Goal: Information Seeking & Learning: Find contact information

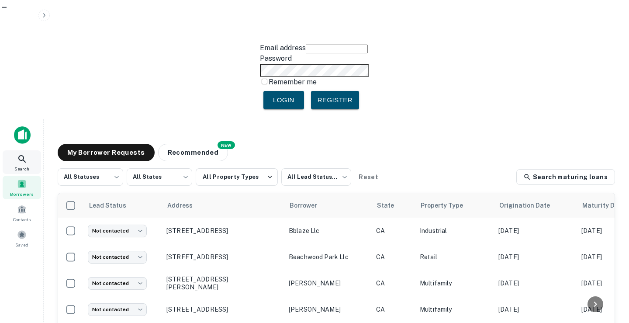
click at [19, 165] on span "Search" at bounding box center [21, 168] width 15 height 7
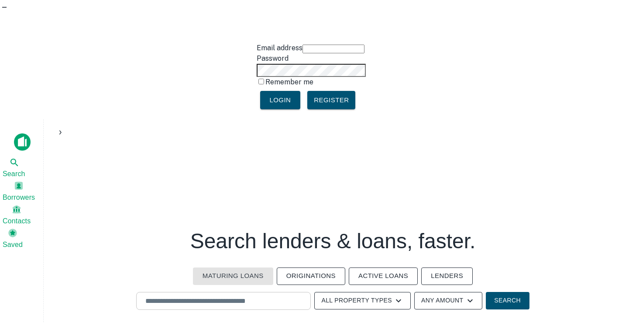
click at [237, 296] on input "text" at bounding box center [223, 301] width 167 height 10
paste input "**********"
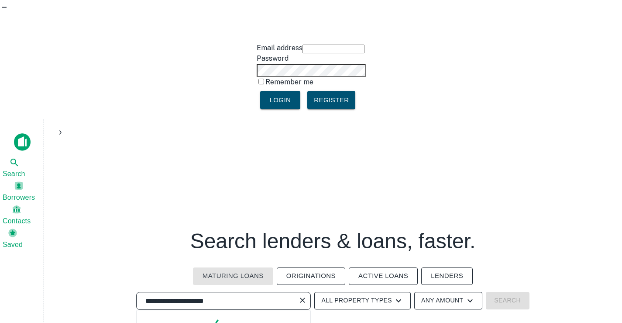
type input "**********"
click at [427, 267] on button "Lenders" at bounding box center [448, 275] width 52 height 17
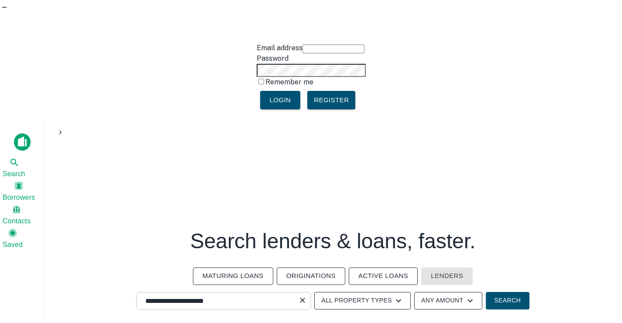
click at [222, 296] on input "**********" at bounding box center [217, 301] width 154 height 10
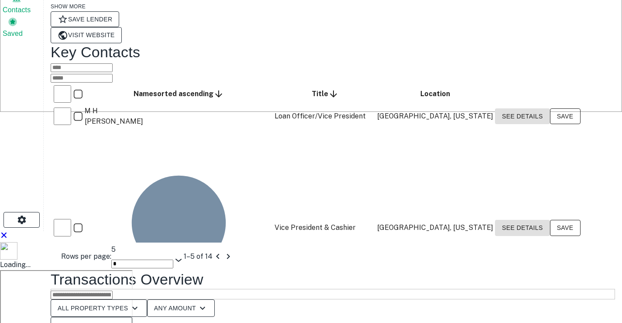
scroll to position [218, 0]
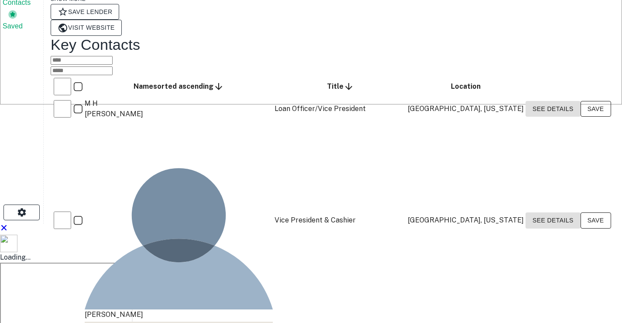
scroll to position [0, 0]
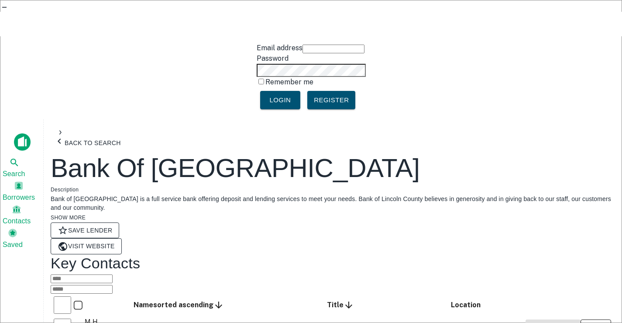
click at [311, 254] on h4 "Key Contacts" at bounding box center [333, 263] width 565 height 18
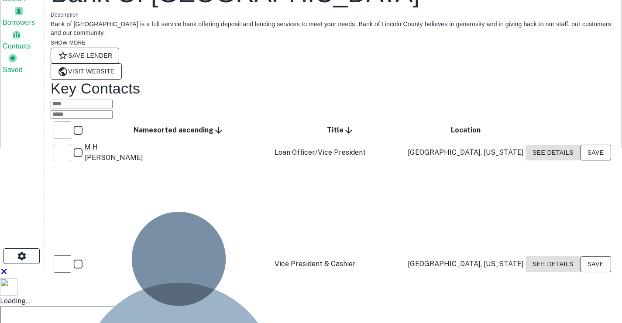
scroll to position [131, 0]
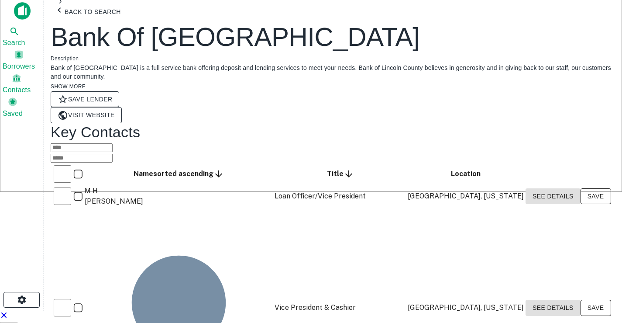
click at [122, 107] on link "Visit Website" at bounding box center [86, 115] width 71 height 16
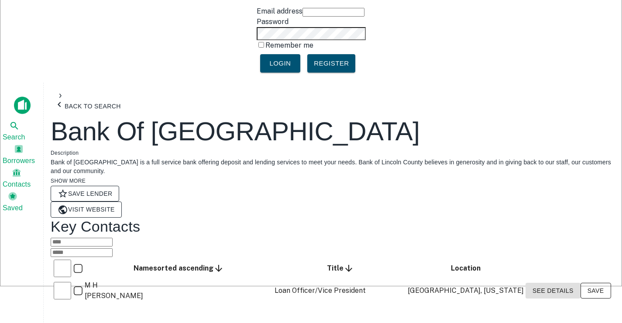
scroll to position [0, 0]
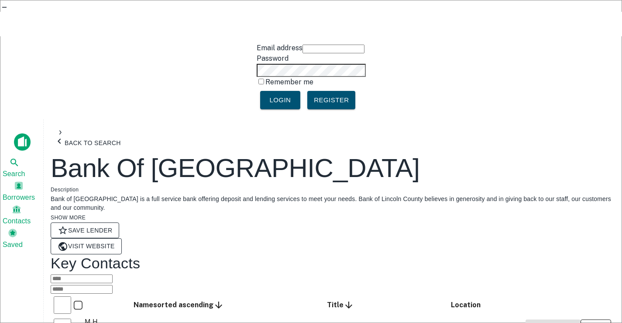
click at [84, 133] on button "Back to search" at bounding box center [88, 142] width 74 height 19
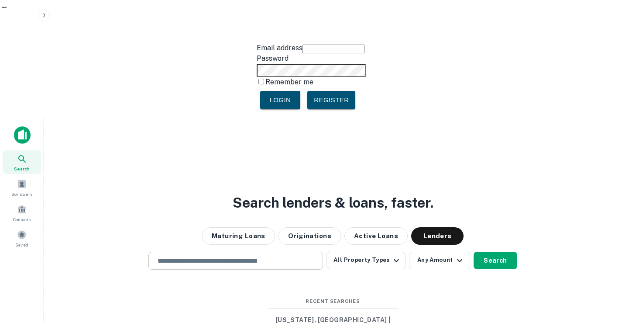
click at [237, 256] on input "text" at bounding box center [235, 261] width 167 height 10
paste input "**********"
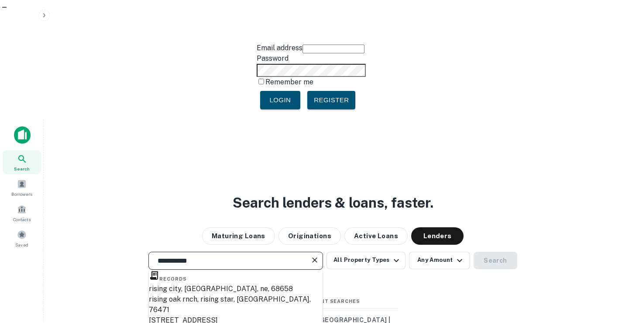
scroll to position [44, 0]
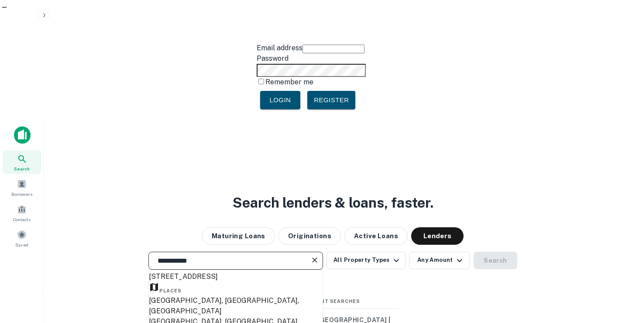
type input "**********"
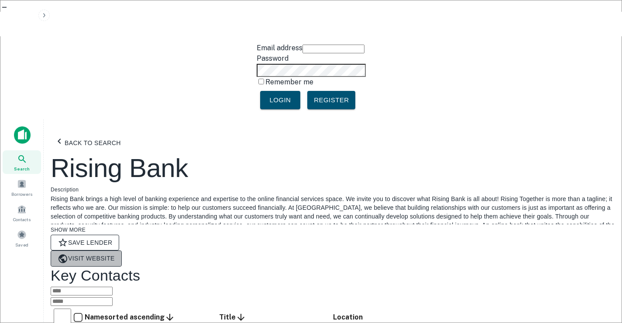
click at [122, 250] on link "Visit Website" at bounding box center [86, 258] width 71 height 16
click at [101, 133] on button "Back to search" at bounding box center [88, 142] width 74 height 19
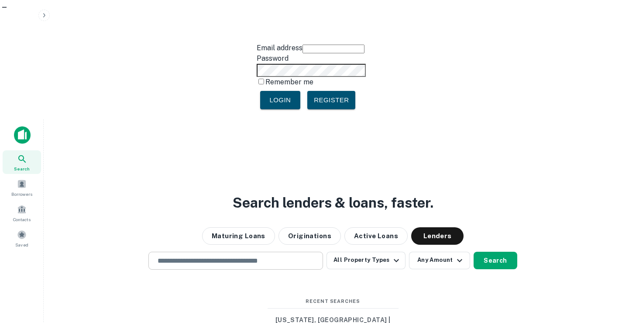
click at [276, 256] on input "text" at bounding box center [235, 261] width 167 height 10
paste input "**********"
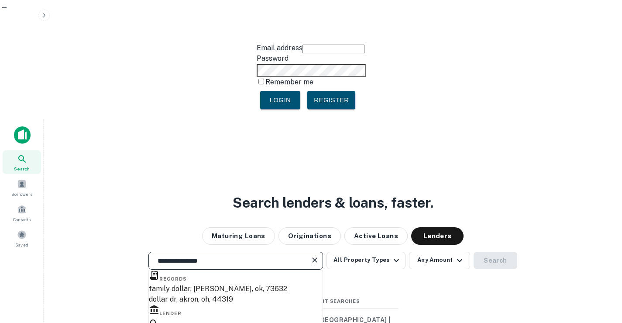
type input "**********"
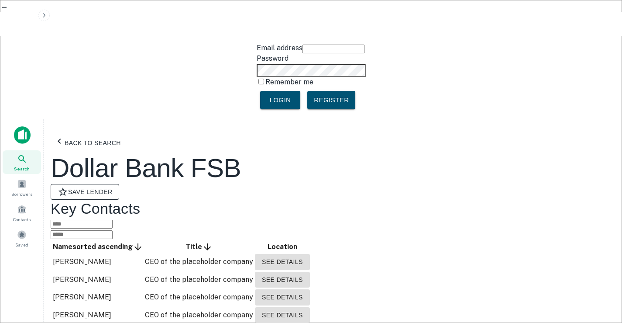
click at [84, 133] on button "Back to search" at bounding box center [88, 142] width 74 height 19
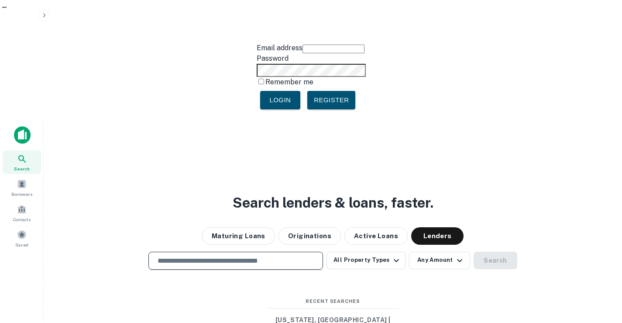
click at [214, 256] on input "text" at bounding box center [235, 261] width 167 height 10
paste input "**********"
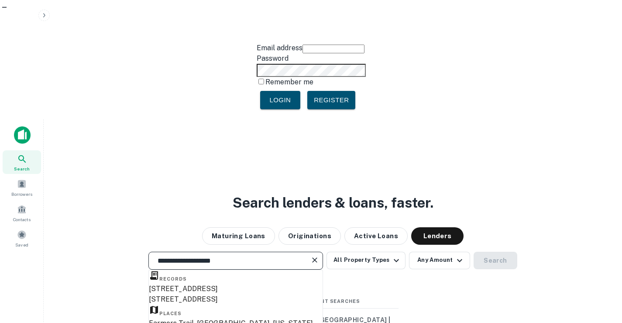
type input "**********"
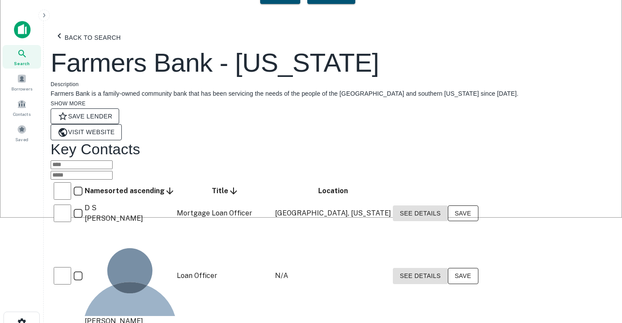
scroll to position [87, 0]
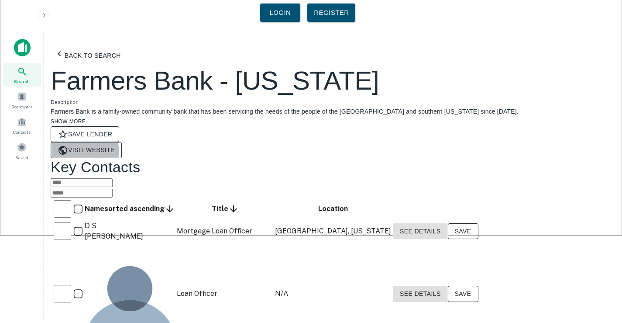
click at [122, 142] on link "Visit Website" at bounding box center [86, 150] width 71 height 16
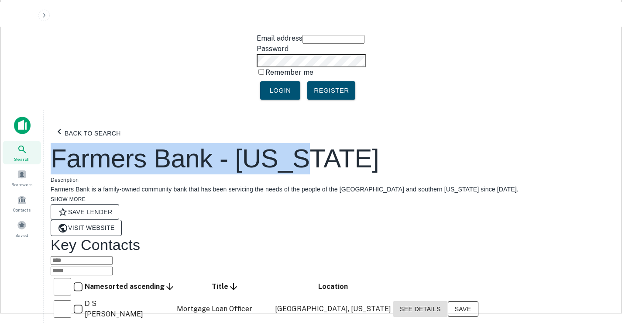
scroll to position [5, 0]
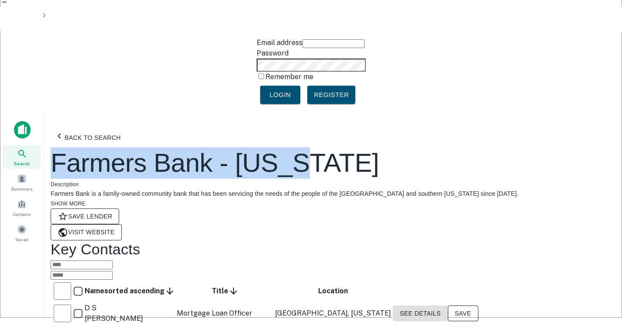
drag, startPoint x: 69, startPoint y: 3, endPoint x: 63, endPoint y: 82, distance: 79.7
click at [63, 147] on div "Farmers Bank - [US_STATE]" at bounding box center [333, 162] width 565 height 31
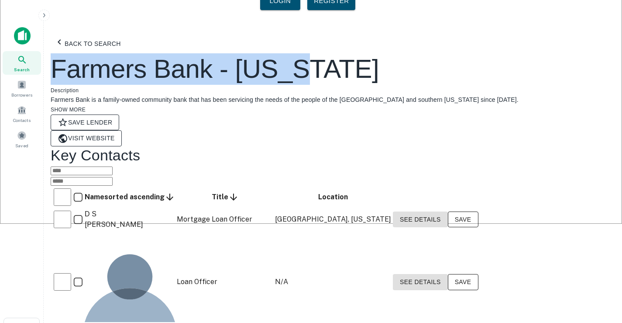
scroll to position [136, 0]
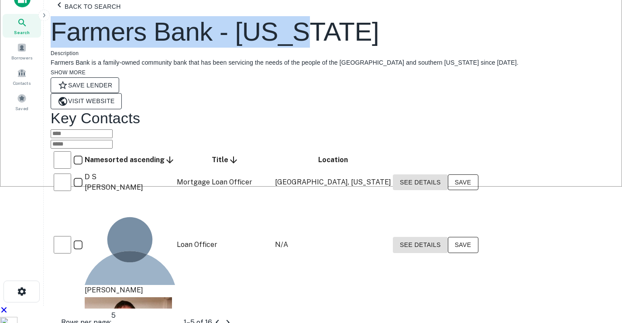
click at [448, 174] on button "See Details" at bounding box center [420, 182] width 55 height 16
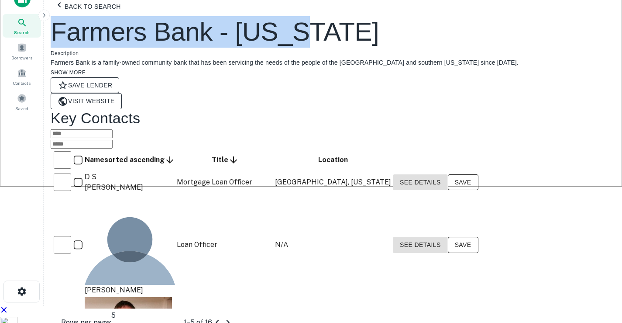
click at [522, 187] on body "Email address Password Remember me Login Register Search Borrowers Contacts Sav…" at bounding box center [311, 25] width 622 height 323
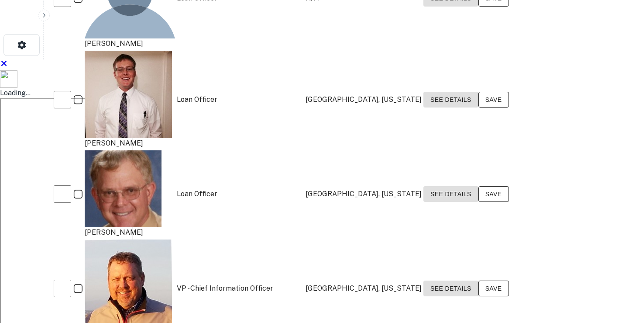
scroll to position [398, 0]
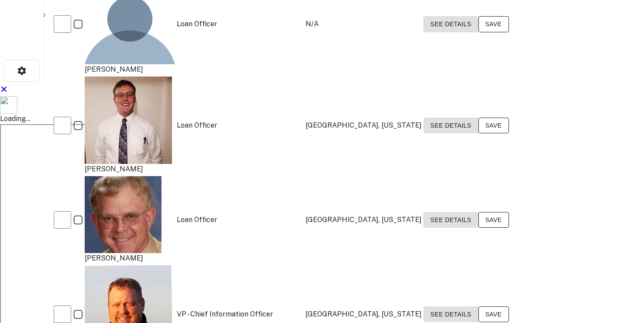
scroll to position [355, 0]
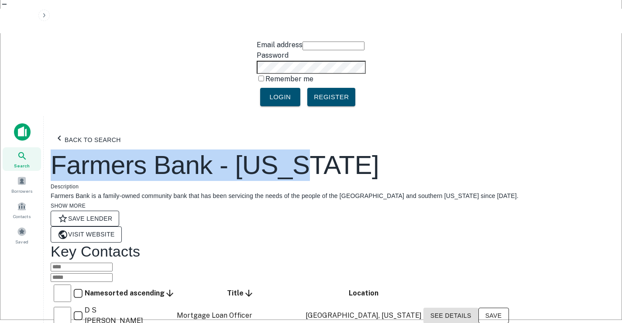
scroll to position [0, 0]
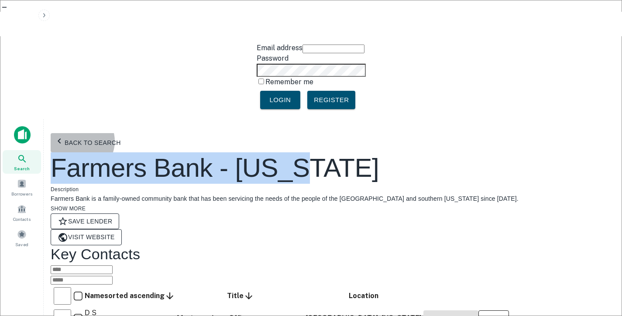
click at [89, 133] on button "Back to search" at bounding box center [88, 142] width 74 height 19
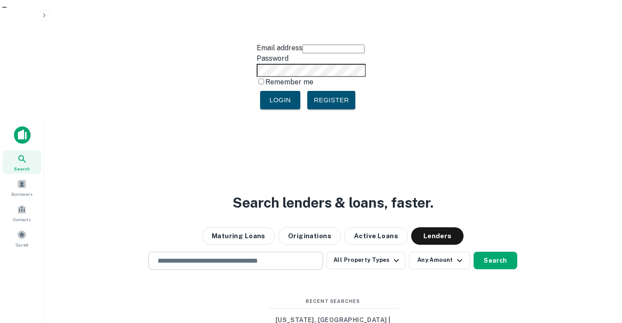
click at [204, 256] on input "text" at bounding box center [235, 261] width 167 height 10
paste input "**********"
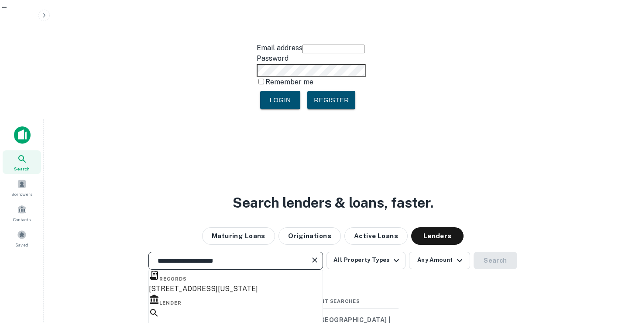
type input "**********"
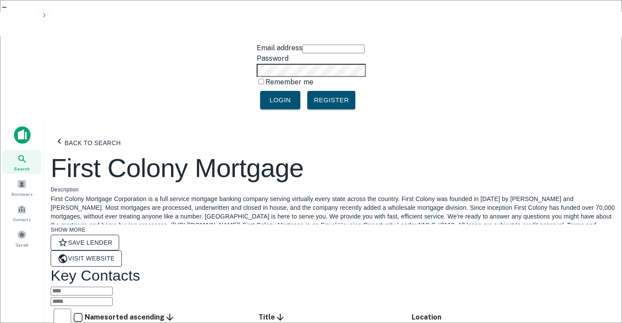
scroll to position [44, 0]
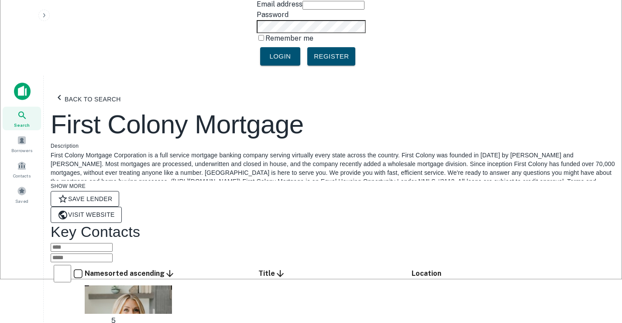
click at [122, 207] on link "Visit Website" at bounding box center [86, 215] width 71 height 16
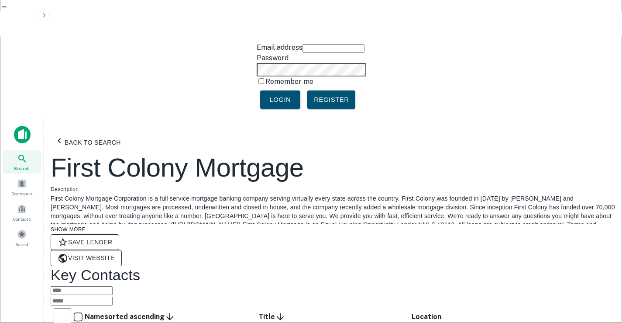
scroll to position [0, 0]
click at [104, 133] on button "Back to search" at bounding box center [88, 142] width 74 height 19
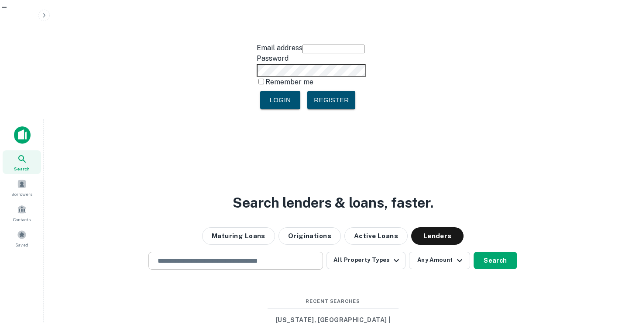
click at [208, 252] on div "​" at bounding box center [236, 261] width 175 height 18
paste input "**********"
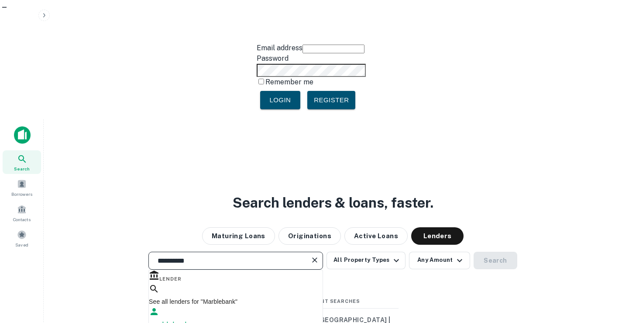
type input "**********"
click at [275, 306] on div "marblebank" at bounding box center [236, 318] width 174 height 24
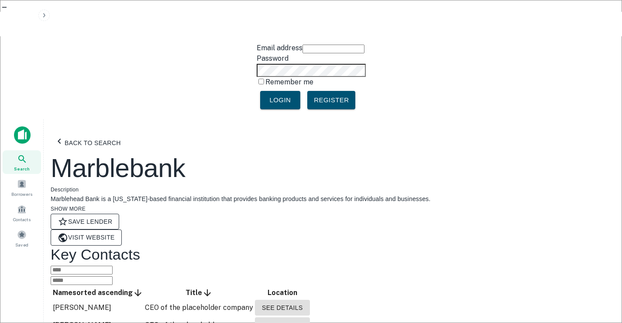
click at [71, 133] on button "Back to search" at bounding box center [88, 142] width 74 height 19
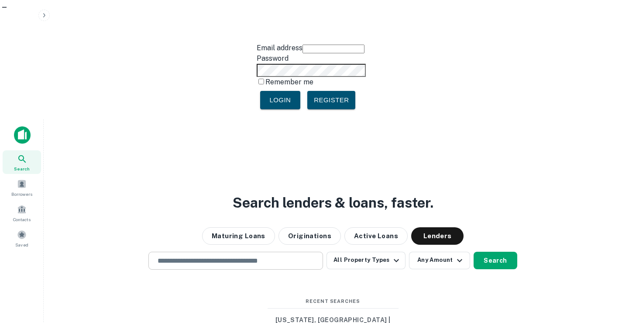
click at [239, 256] on input "text" at bounding box center [235, 261] width 167 height 10
paste input "**********"
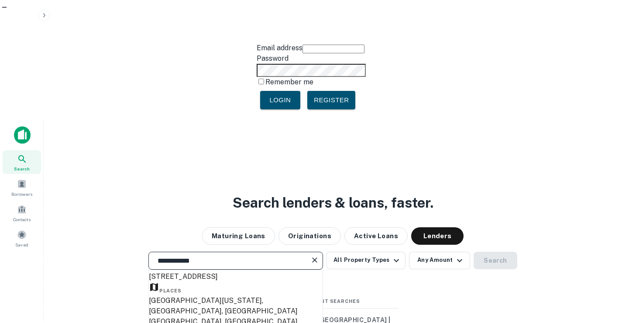
scroll to position [87, 0]
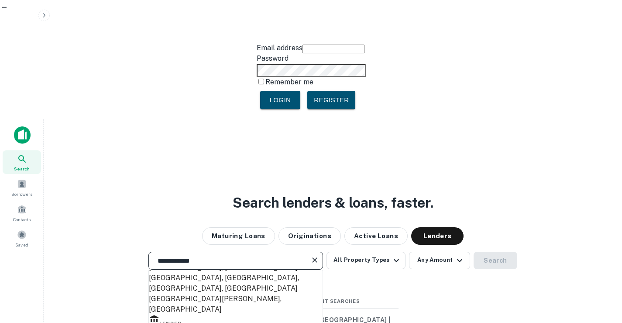
type input "**********"
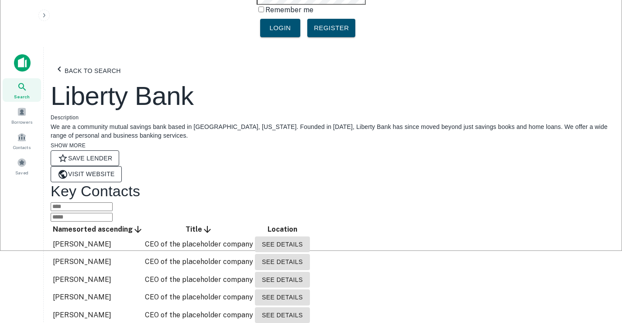
scroll to position [87, 0]
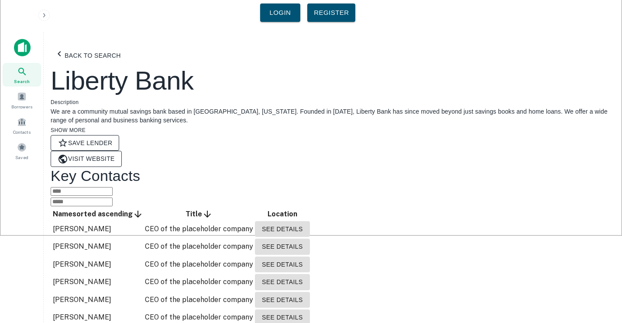
click at [122, 151] on link "Visit Website" at bounding box center [86, 159] width 71 height 16
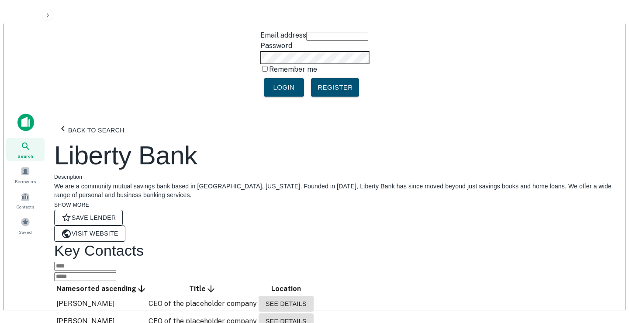
scroll to position [0, 0]
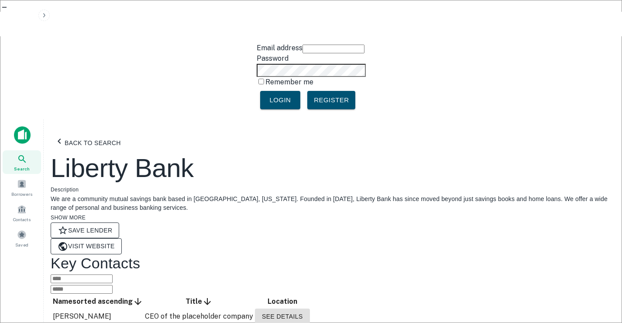
click at [93, 133] on button "Back to search" at bounding box center [88, 142] width 74 height 19
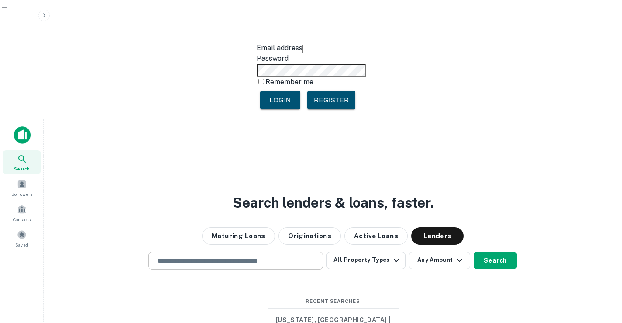
click at [232, 256] on input "text" at bounding box center [235, 261] width 167 height 10
paste input "*********"
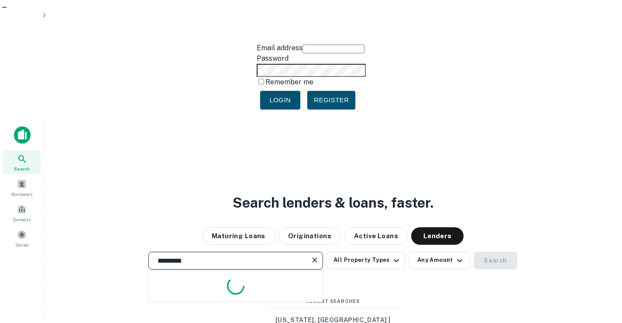
drag, startPoint x: 232, startPoint y: 149, endPoint x: 76, endPoint y: 135, distance: 155.7
click at [77, 140] on div "Search lenders & loans, faster. Maturing Loans Originations Active Loans Lender…" at bounding box center [333, 301] width 565 height 323
drag, startPoint x: 193, startPoint y: 149, endPoint x: 0, endPoint y: 140, distance: 193.3
click at [0, 142] on div "**********" at bounding box center [311, 280] width 622 height 323
type input "**********"
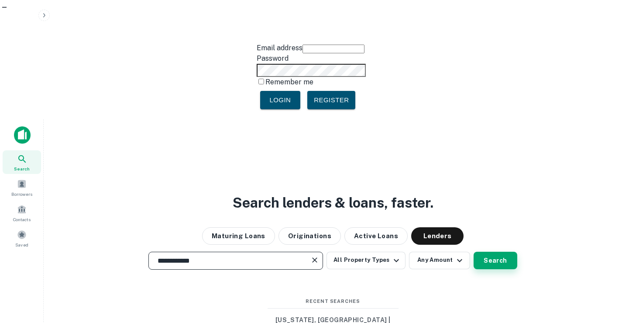
click at [484, 252] on button "Search" at bounding box center [496, 260] width 44 height 17
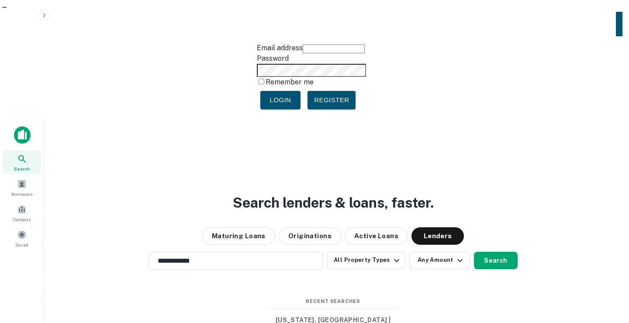
scroll to position [131, 0]
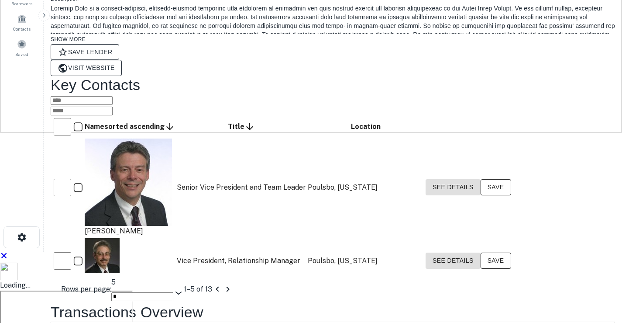
scroll to position [218, 0]
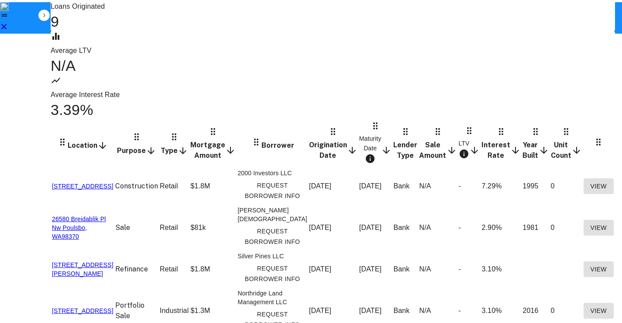
scroll to position [814, 0]
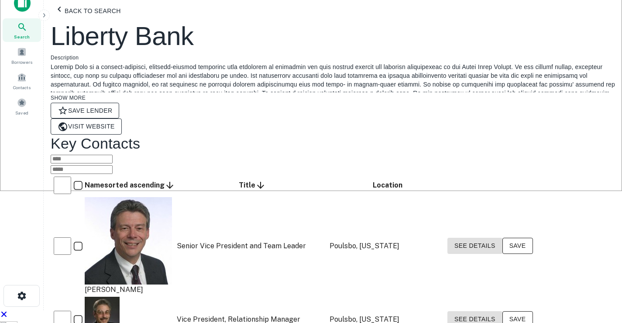
scroll to position [121, 0]
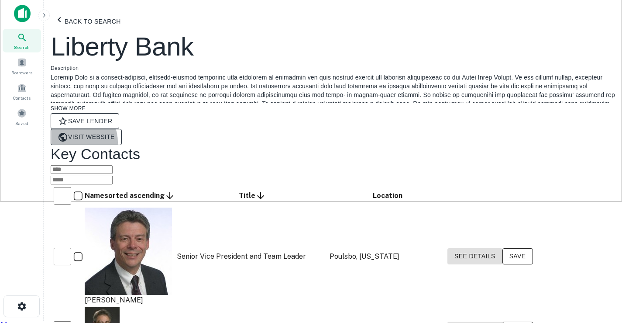
click at [122, 129] on link "Visit Website" at bounding box center [86, 137] width 71 height 16
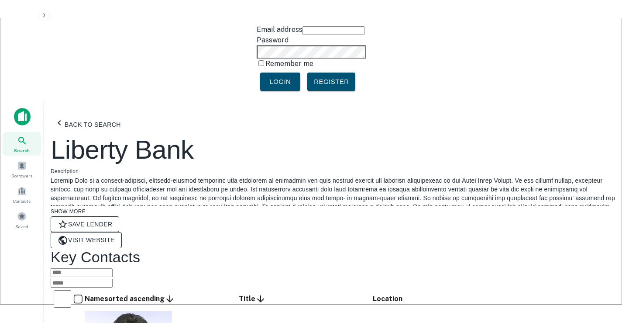
scroll to position [0, 0]
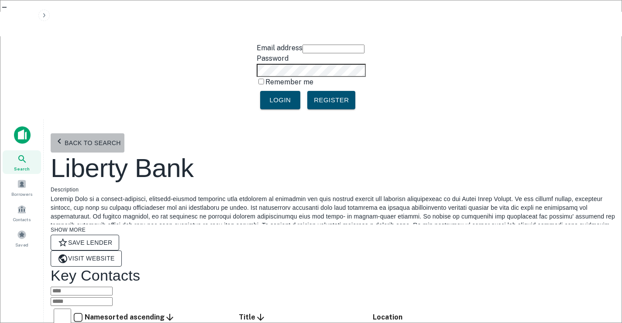
click at [97, 133] on button "Back to search" at bounding box center [88, 142] width 74 height 19
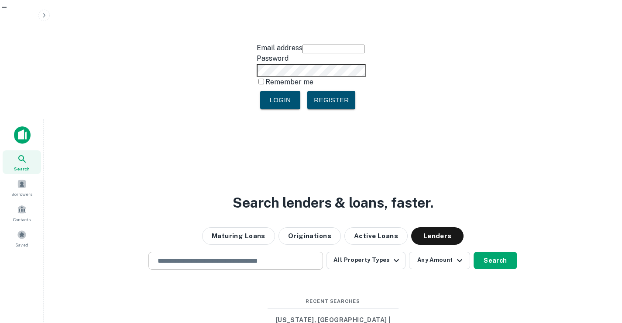
click at [269, 256] on input "text" at bounding box center [235, 261] width 167 height 10
paste input "**********"
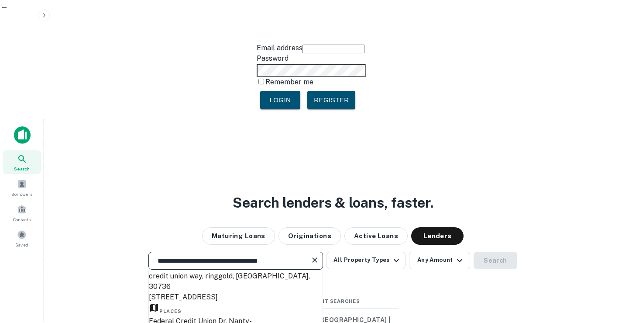
scroll to position [44, 0]
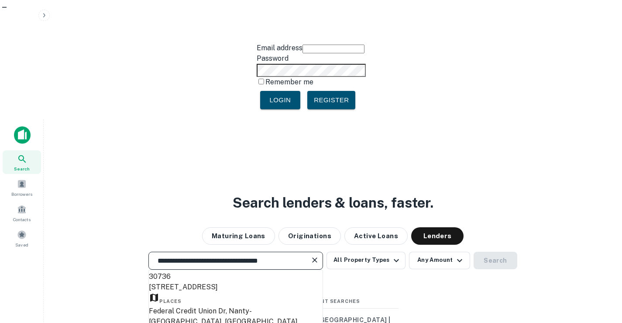
type input "**********"
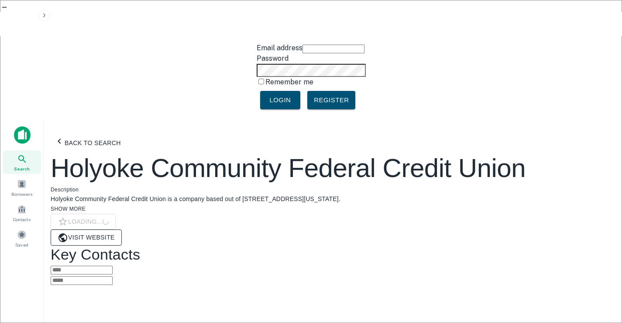
scroll to position [44, 0]
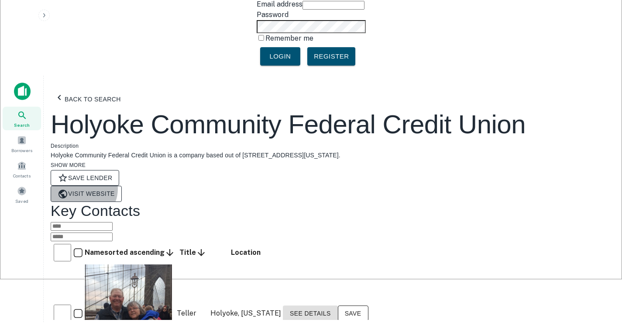
click at [122, 186] on link "Visit Website" at bounding box center [86, 194] width 71 height 16
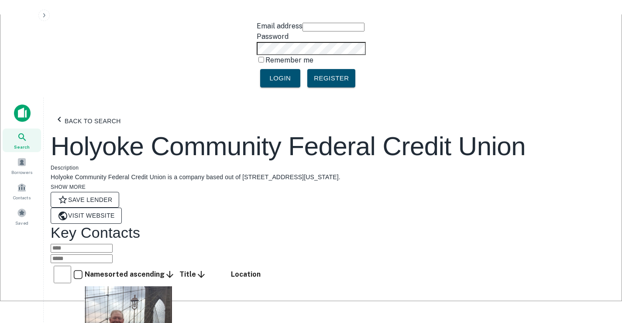
scroll to position [0, 0]
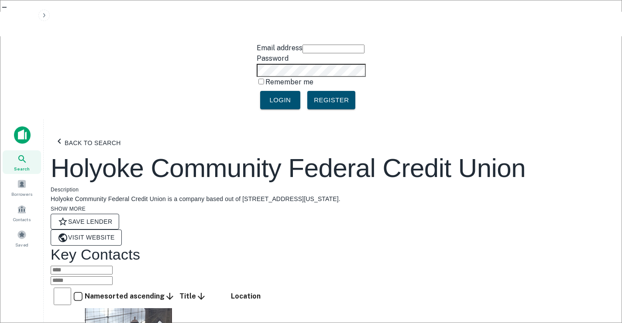
click at [103, 133] on button "Back to search" at bounding box center [88, 142] width 74 height 19
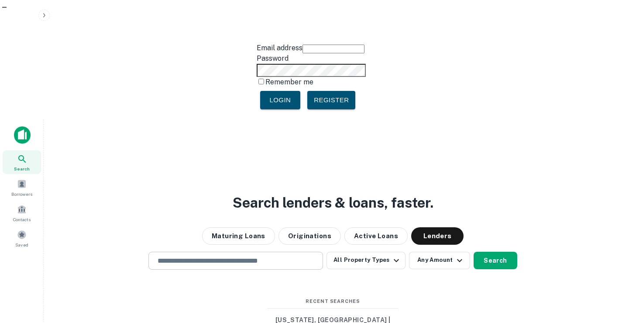
click at [202, 256] on input "text" at bounding box center [235, 261] width 167 height 10
paste input "**********"
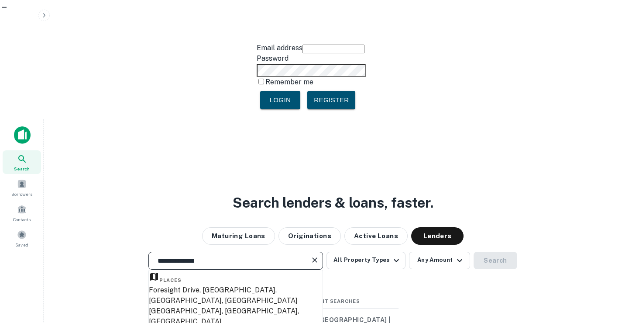
scroll to position [87, 0]
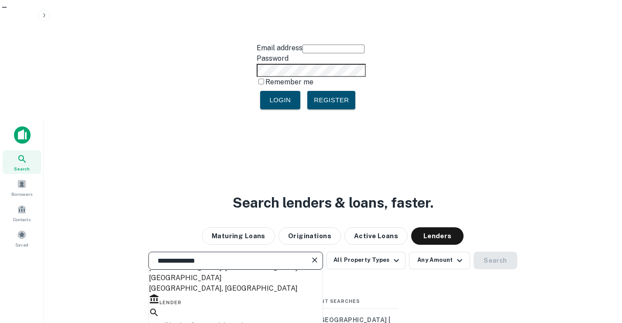
type input "**********"
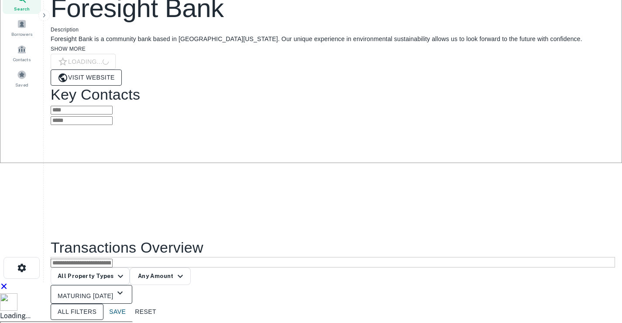
scroll to position [175, 0]
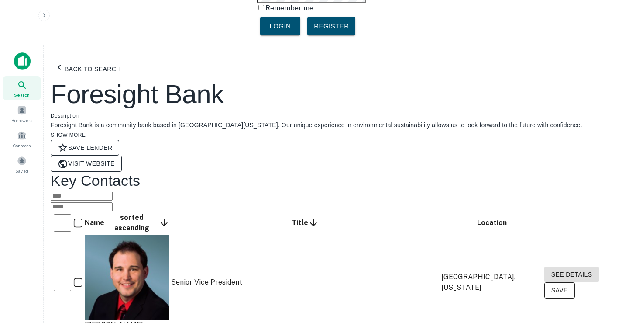
scroll to position [72, 0]
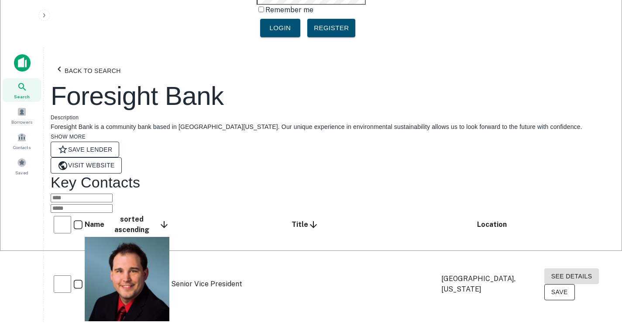
click at [122, 157] on link "Visit Website" at bounding box center [86, 165] width 71 height 16
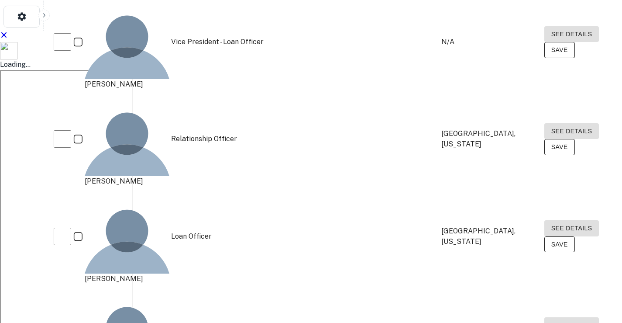
scroll to position [418, 0]
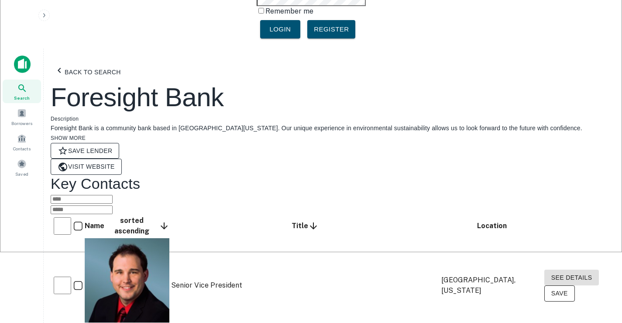
scroll to position [0, 0]
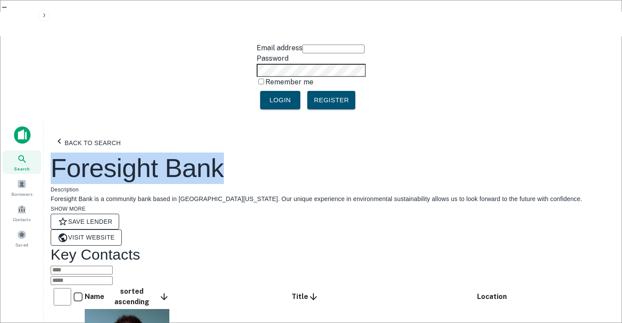
drag, startPoint x: 237, startPoint y: 81, endPoint x: 59, endPoint y: 88, distance: 177.9
copy h2 "Foresight Bank"
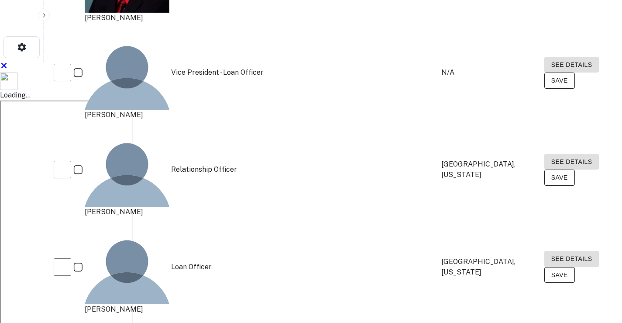
scroll to position [406, 0]
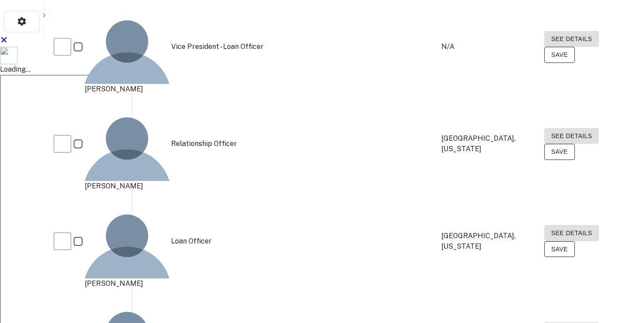
drag, startPoint x: 124, startPoint y: 91, endPoint x: 146, endPoint y: 95, distance: 23.0
copy div "[PERSON_NAME]"
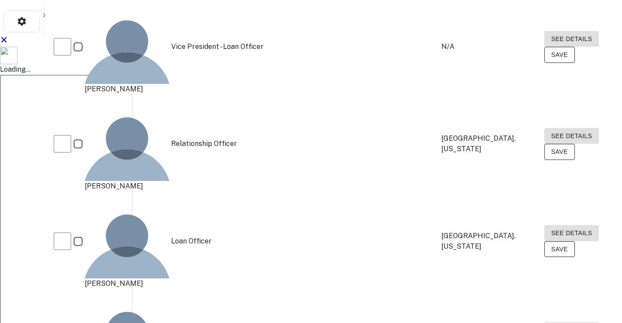
drag, startPoint x: 277, startPoint y: 94, endPoint x: 180, endPoint y: 90, distance: 97.5
copy td "Ag & Commercial Loan Officer"
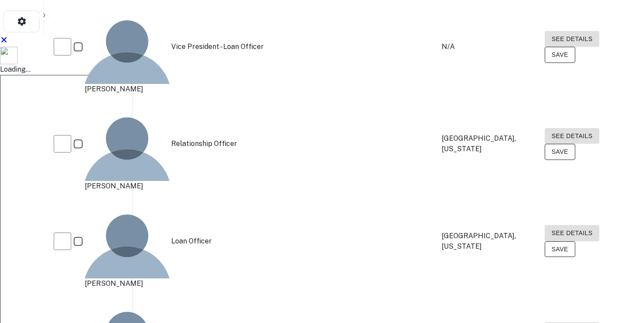
copy p "[EMAIL_ADDRESS][DOMAIN_NAME]"
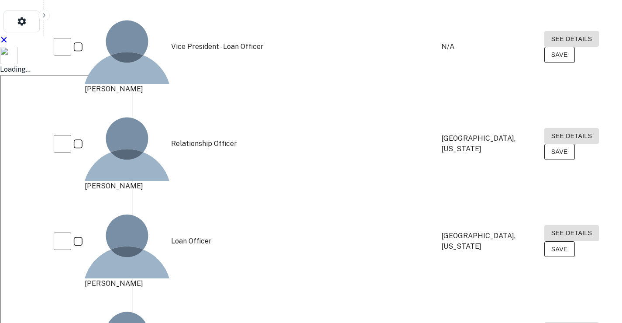
drag, startPoint x: 480, startPoint y: 95, endPoint x: 441, endPoint y: 83, distance: 40.6
copy td "[GEOGRAPHIC_DATA], [US_STATE]"
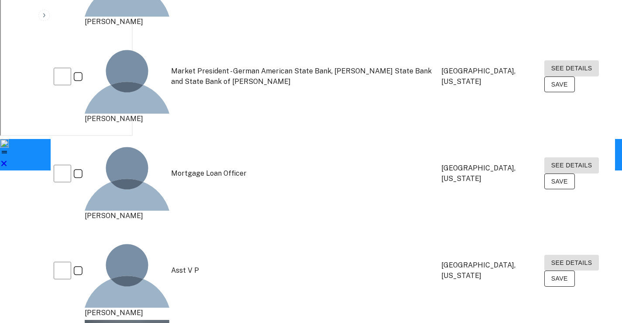
scroll to position [668, 0]
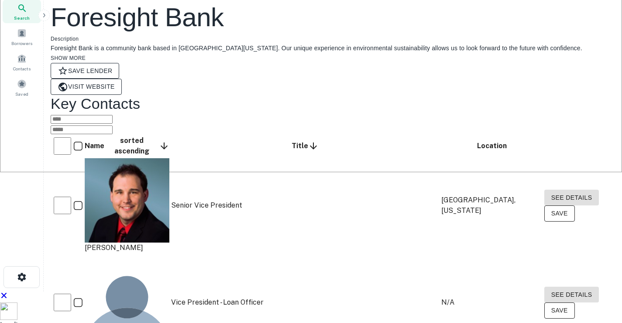
scroll to position [144, 0]
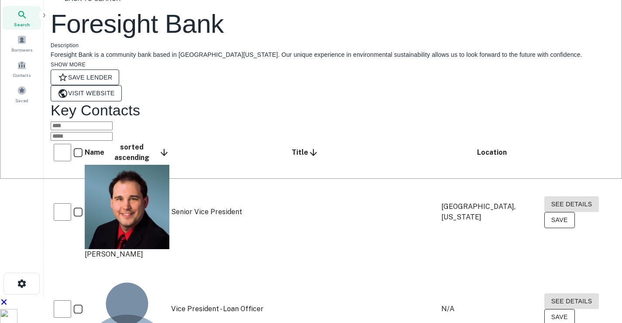
click at [141, 261] on div "[PERSON_NAME]" at bounding box center [127, 308] width 85 height 95
drag, startPoint x: 125, startPoint y: 133, endPoint x: 156, endPoint y: 131, distance: 31.1
click at [156, 165] on div "[PERSON_NAME]" at bounding box center [127, 212] width 85 height 95
copy div "[PERSON_NAME]"
click at [177, 164] on tr "[PERSON_NAME] Senior Vice President [GEOGRAPHIC_DATA], [US_STATE] See Details S…" at bounding box center [333, 212] width 563 height 96
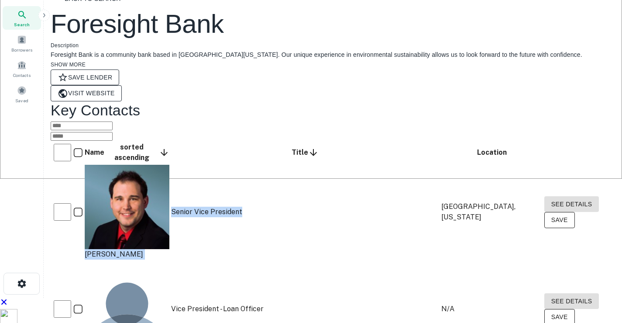
copy tr "[PERSON_NAME] Senior Vice President"
click at [239, 164] on td "Senior Vice President" at bounding box center [305, 212] width 269 height 96
drag, startPoint x: 249, startPoint y: 131, endPoint x: 182, endPoint y: 131, distance: 67.3
click at [182, 164] on td "Senior Vice President" at bounding box center [305, 212] width 269 height 96
click at [545, 196] on button "See Details" at bounding box center [572, 204] width 55 height 16
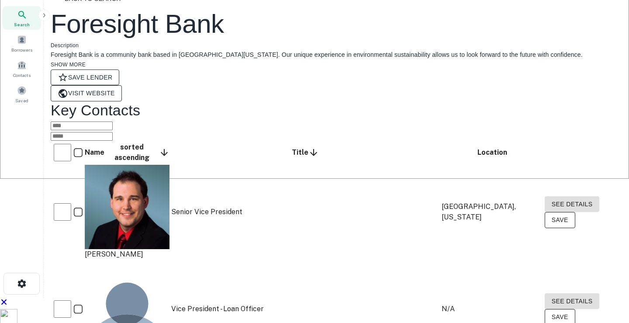
drag, startPoint x: 273, startPoint y: 162, endPoint x: 189, endPoint y: 159, distance: 84.3
copy p "[EMAIL_ADDRESS][DOMAIN_NAME]"
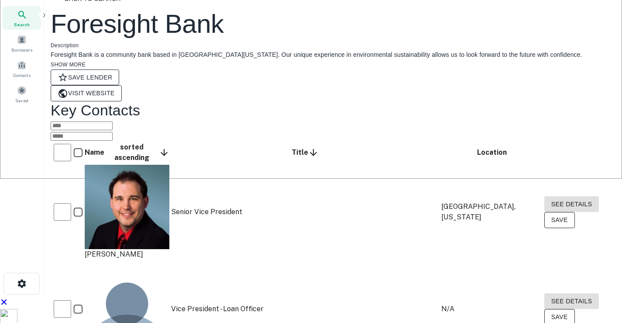
click at [143, 261] on div "[PERSON_NAME]" at bounding box center [127, 308] width 85 height 95
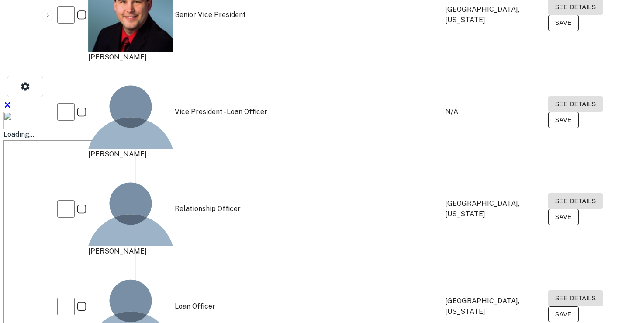
scroll to position [363, 0]
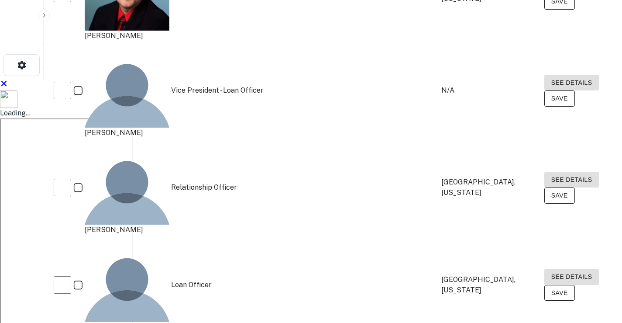
drag, startPoint x: 143, startPoint y: 163, endPoint x: 171, endPoint y: 161, distance: 28.5
copy div "[PERSON_NAME]"
drag, startPoint x: 205, startPoint y: 159, endPoint x: 182, endPoint y: 159, distance: 23.6
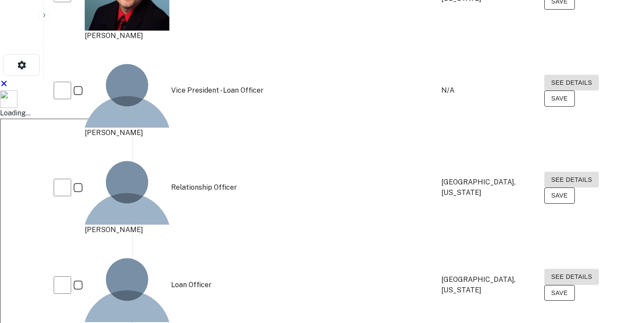
copy td "Business Loan Officer"
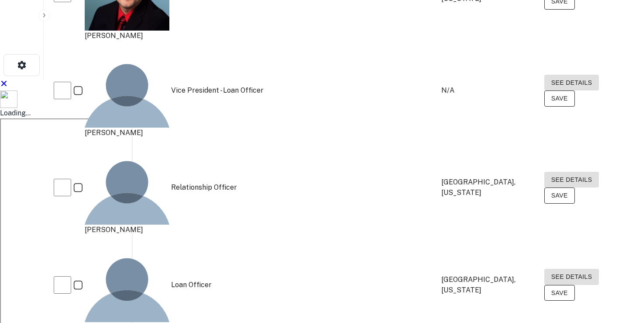
drag, startPoint x: 116, startPoint y: 188, endPoint x: 167, endPoint y: 189, distance: 51.6
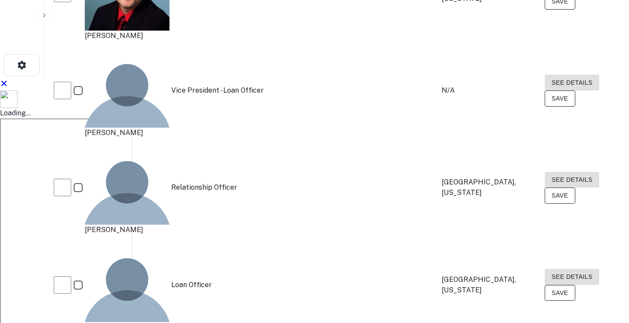
drag, startPoint x: 282, startPoint y: 154, endPoint x: 192, endPoint y: 151, distance: 90.5
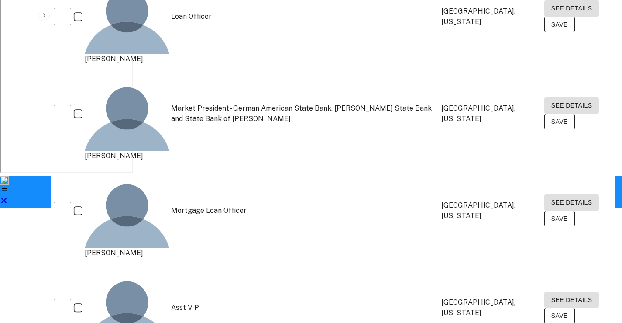
scroll to position [668, 0]
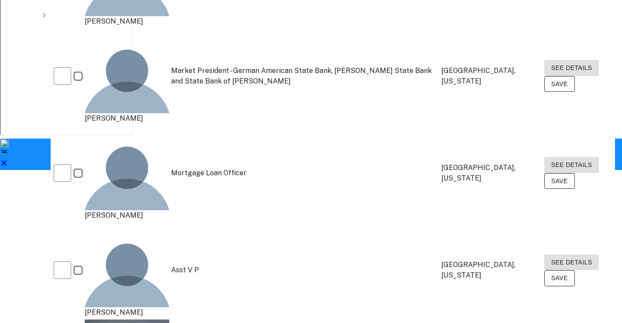
drag, startPoint x: 165, startPoint y: 185, endPoint x: 155, endPoint y: 187, distance: 10.4
drag, startPoint x: 160, startPoint y: 159, endPoint x: 119, endPoint y: 157, distance: 41.1
drag, startPoint x: 174, startPoint y: 156, endPoint x: 184, endPoint y: 159, distance: 10.5
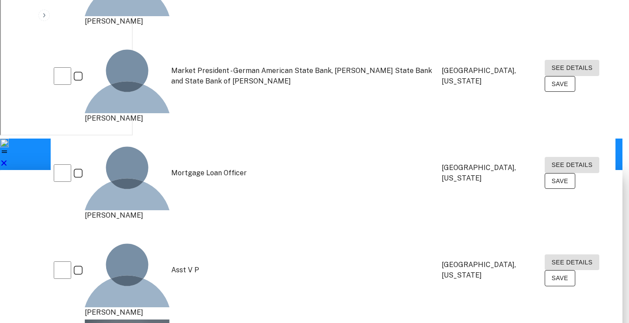
drag, startPoint x: 292, startPoint y: 154, endPoint x: 193, endPoint y: 156, distance: 99.2
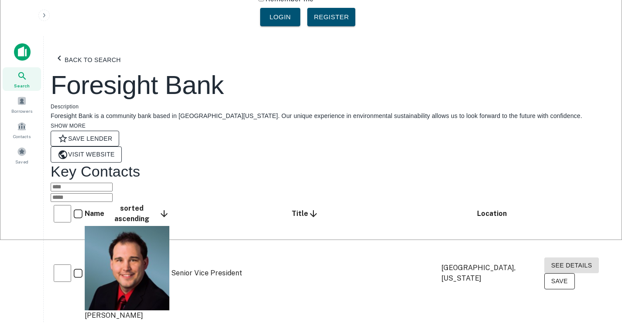
scroll to position [0, 0]
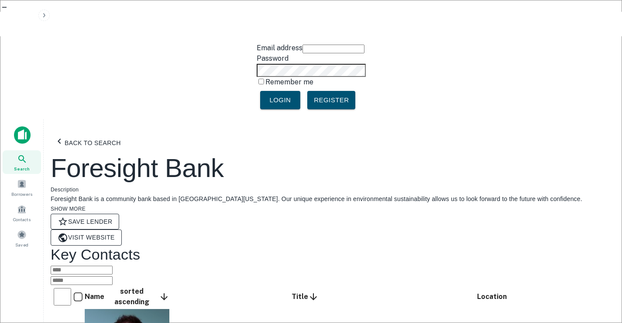
click at [92, 133] on button "Back to search" at bounding box center [88, 142] width 74 height 19
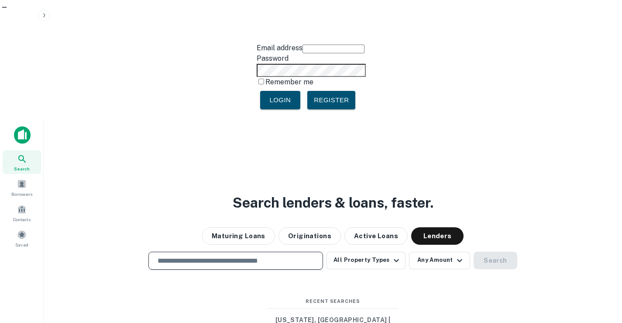
click at [208, 256] on input "text" at bounding box center [235, 261] width 167 height 10
paste input "**********"
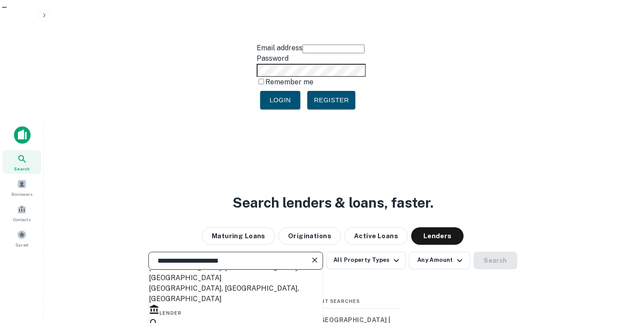
scroll to position [131, 0]
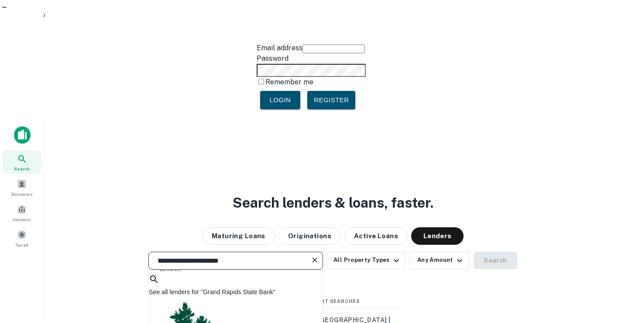
type input "**********"
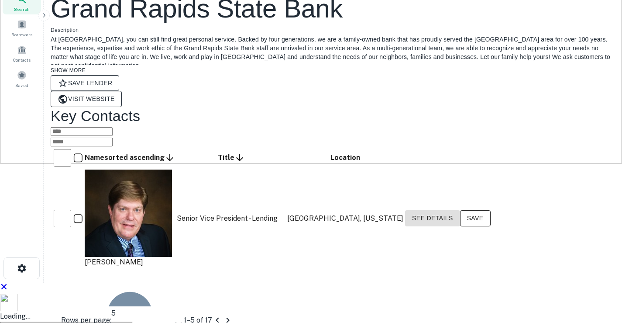
scroll to position [131, 0]
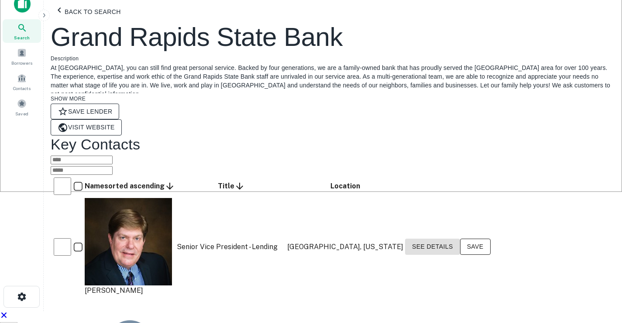
click at [522, 192] on body "Email address Password Remember me Login Register Search Borrowers Contacts Sav…" at bounding box center [311, 30] width 622 height 323
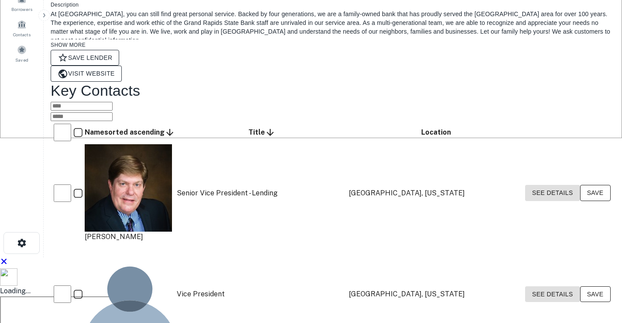
scroll to position [152, 0]
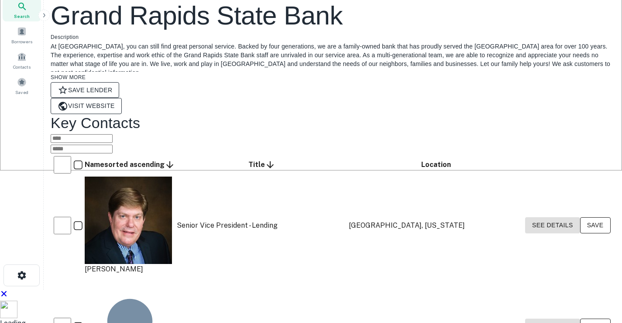
click at [122, 98] on link "Visit Website" at bounding box center [86, 106] width 71 height 16
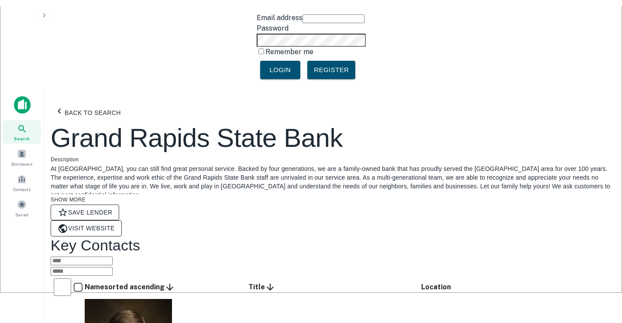
scroll to position [0, 0]
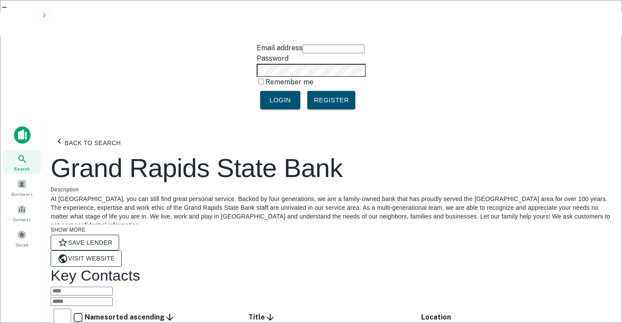
click at [94, 133] on button "Back to search" at bounding box center [88, 142] width 74 height 19
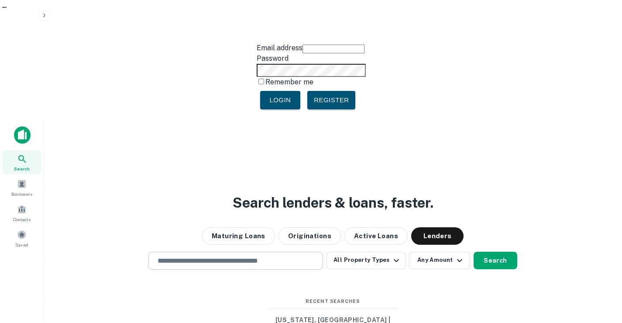
click at [242, 256] on input "text" at bounding box center [235, 261] width 167 height 10
paste input "**********"
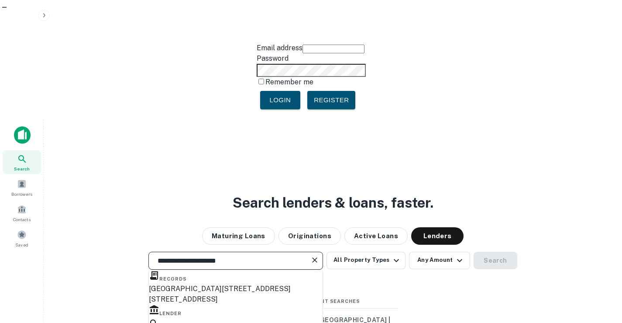
type input "**********"
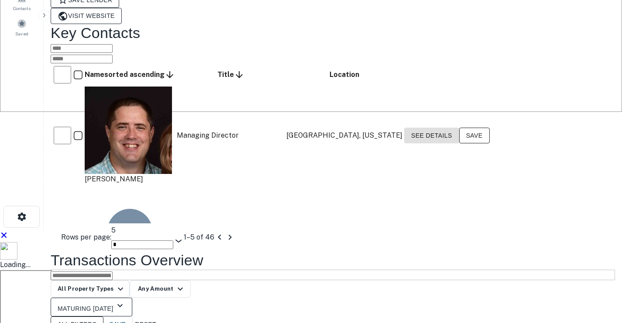
scroll to position [218, 0]
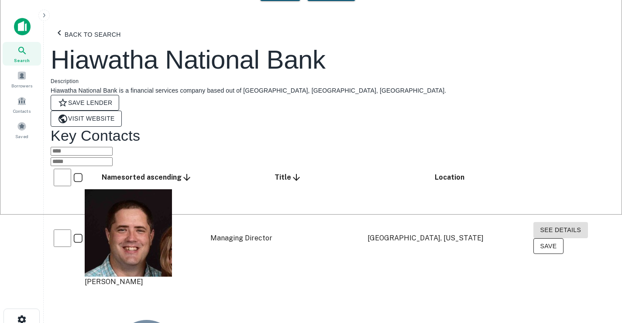
scroll to position [131, 0]
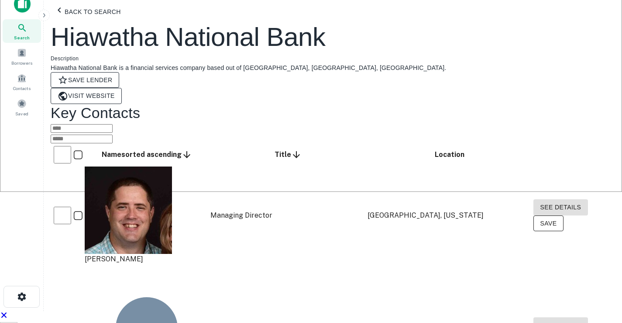
click at [122, 88] on link "Visit Website" at bounding box center [86, 96] width 71 height 16
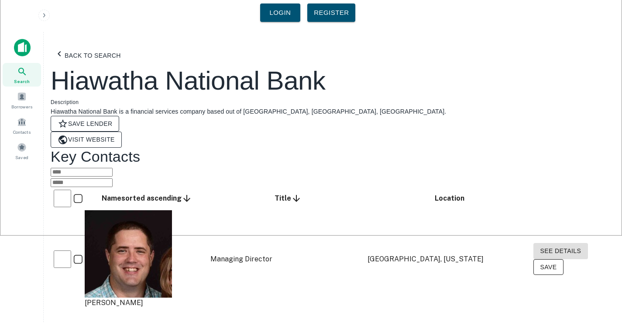
scroll to position [0, 0]
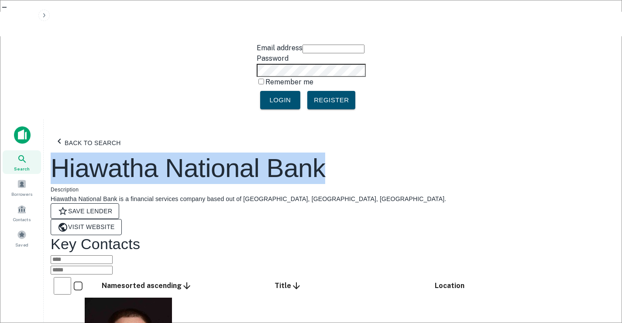
drag, startPoint x: 313, startPoint y: 90, endPoint x: 62, endPoint y: 83, distance: 250.8
click at [62, 152] on div "Hiawatha National Bank" at bounding box center [333, 167] width 565 height 31
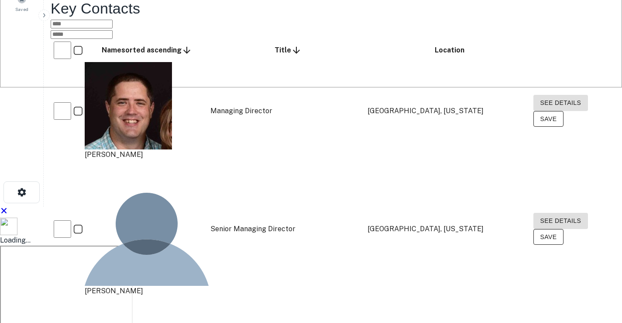
scroll to position [262, 0]
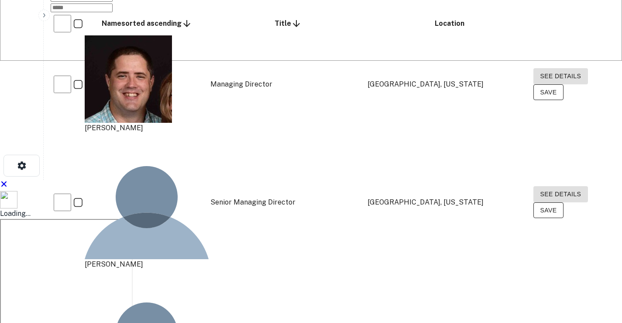
drag, startPoint x: 166, startPoint y: 235, endPoint x: 162, endPoint y: 233, distance: 5.1
drag, startPoint x: 339, startPoint y: 233, endPoint x: 200, endPoint y: 238, distance: 138.6
click at [534, 84] on button "See Details" at bounding box center [561, 76] width 55 height 16
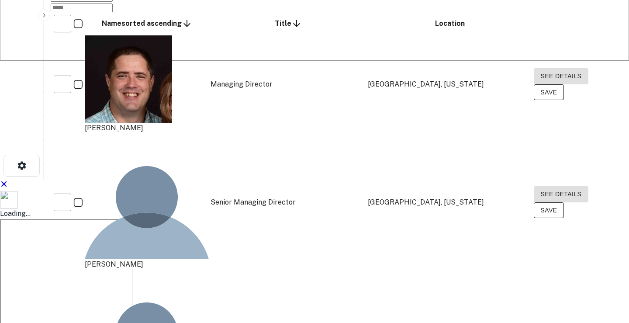
drag, startPoint x: 267, startPoint y: 152, endPoint x: 193, endPoint y: 153, distance: 74.3
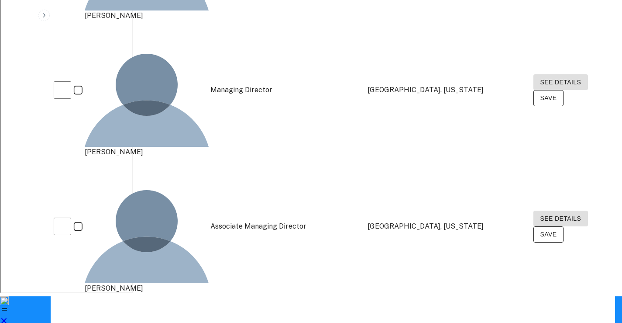
scroll to position [524, 0]
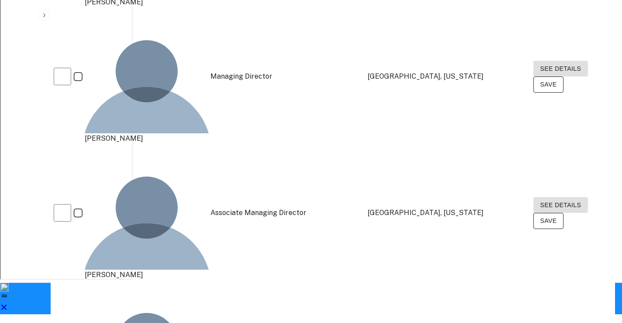
drag, startPoint x: 138, startPoint y: 189, endPoint x: 163, endPoint y: 189, distance: 25.3
drag, startPoint x: 246, startPoint y: 187, endPoint x: 207, endPoint y: 193, distance: 39.2
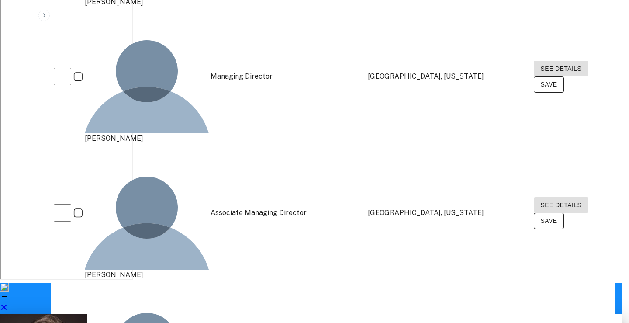
drag, startPoint x: 284, startPoint y: 155, endPoint x: 194, endPoint y: 152, distance: 90.4
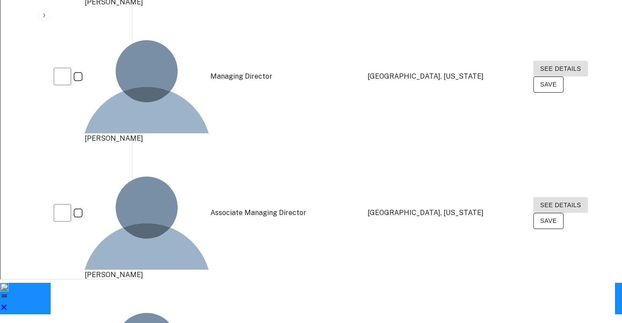
drag, startPoint x: 389, startPoint y: 183, endPoint x: 473, endPoint y: 184, distance: 83.4
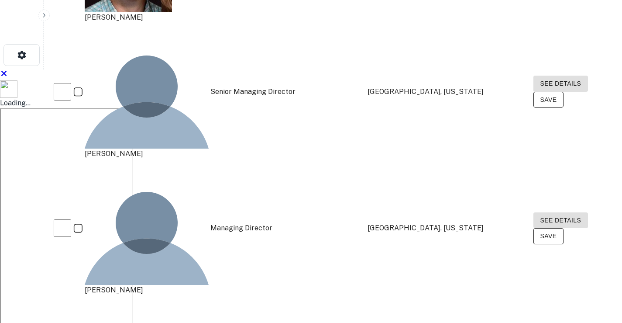
scroll to position [349, 0]
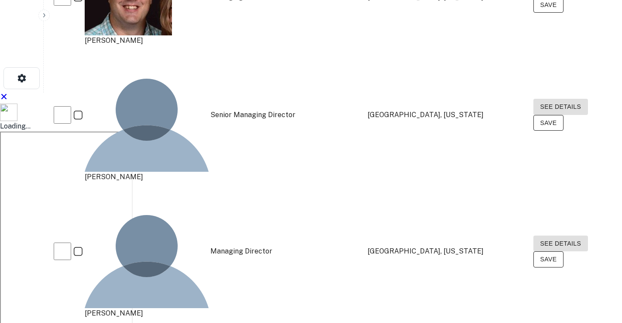
drag, startPoint x: 412, startPoint y: 147, endPoint x: 451, endPoint y: 145, distance: 38.5
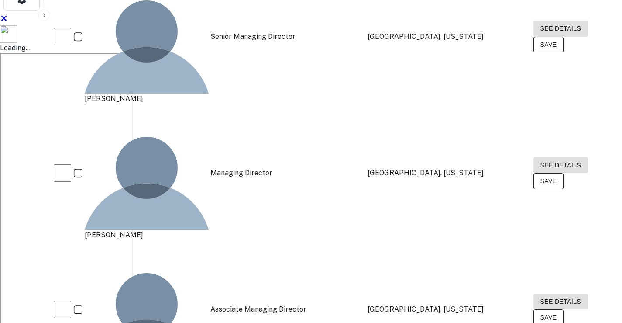
scroll to position [438, 0]
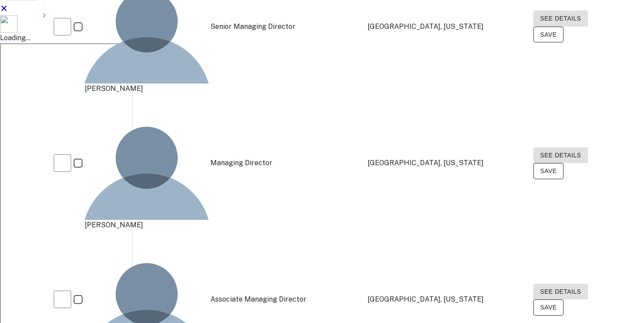
drag, startPoint x: 155, startPoint y: 195, endPoint x: 149, endPoint y: 195, distance: 5.2
drag, startPoint x: 147, startPoint y: 194, endPoint x: 125, endPoint y: 194, distance: 21.8
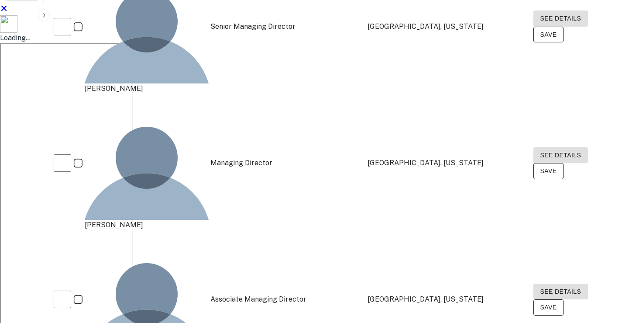
drag, startPoint x: 124, startPoint y: 195, endPoint x: 148, endPoint y: 193, distance: 24.1
drag, startPoint x: 208, startPoint y: 194, endPoint x: 229, endPoint y: 192, distance: 21.0
drag, startPoint x: 388, startPoint y: 193, endPoint x: 458, endPoint y: 197, distance: 70.5
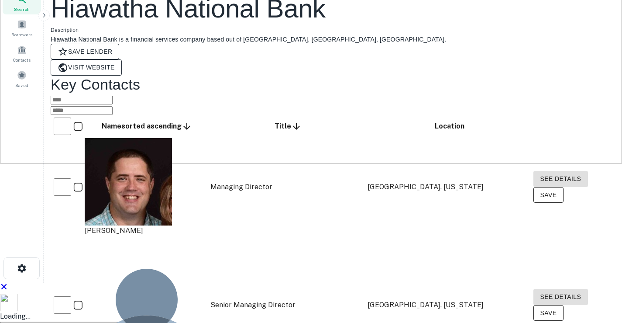
scroll to position [0, 0]
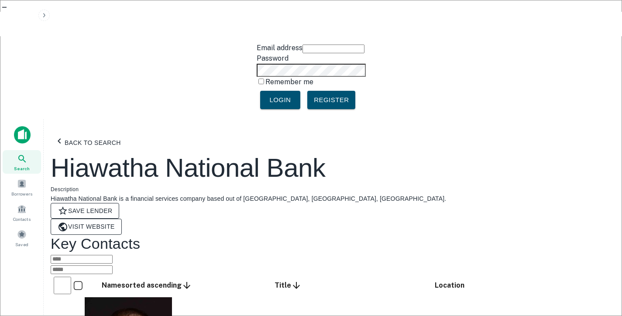
click at [86, 133] on button "Back to search" at bounding box center [88, 142] width 74 height 19
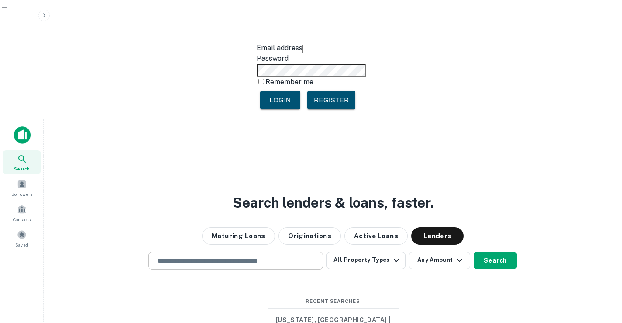
click at [232, 256] on input "text" at bounding box center [235, 261] width 167 height 10
paste input "**********"
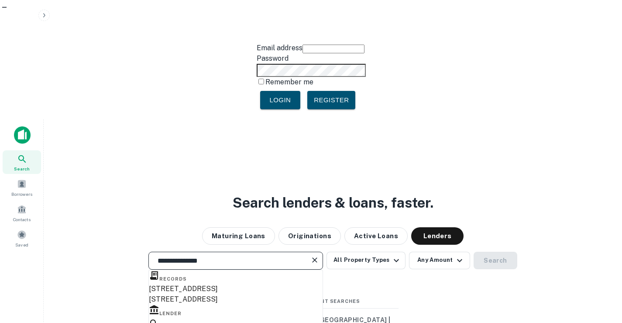
paste input "********"
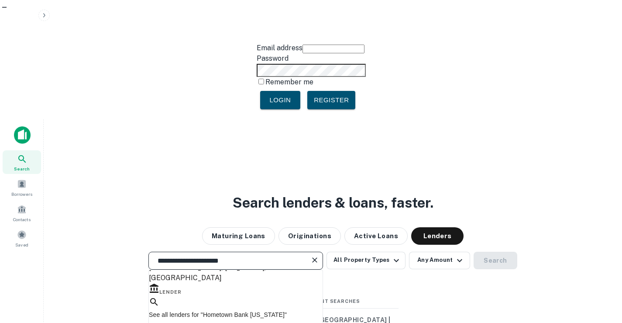
type input "**********"
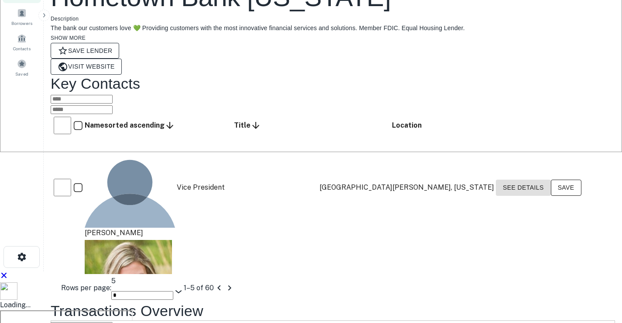
scroll to position [282, 0]
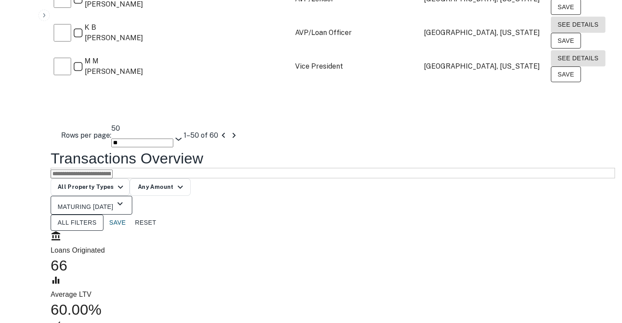
scroll to position [1545, 0]
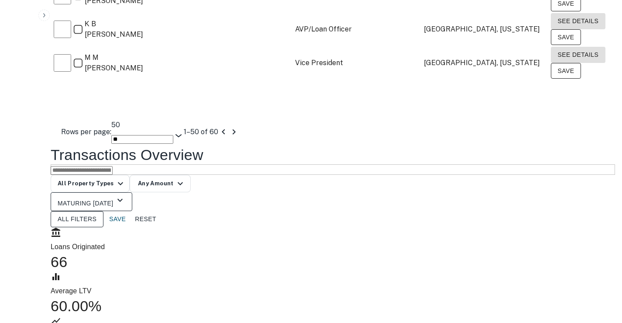
click at [239, 127] on icon "Go to next page" at bounding box center [234, 132] width 10 height 10
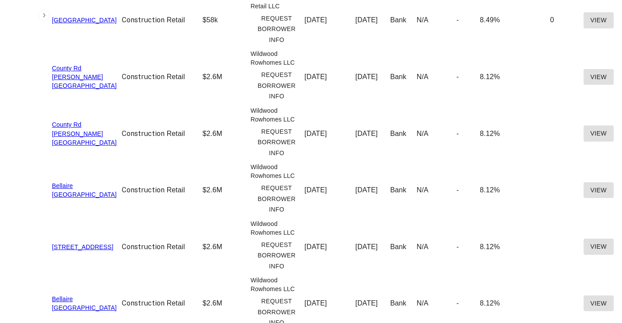
scroll to position [1058, 0]
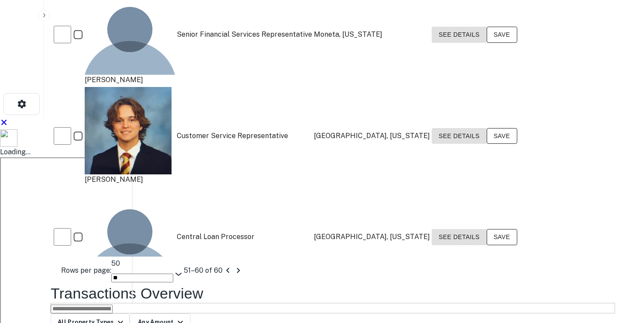
scroll to position [343, 0]
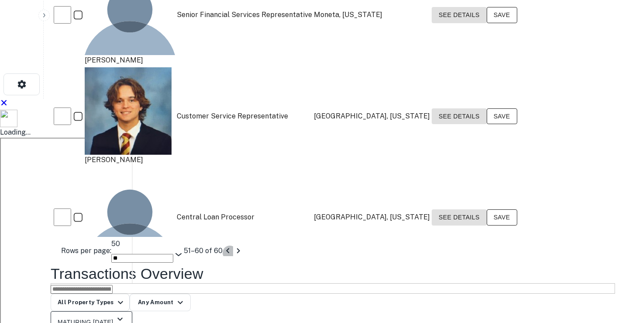
click at [229, 248] on icon "Go to previous page" at bounding box center [227, 250] width 3 height 5
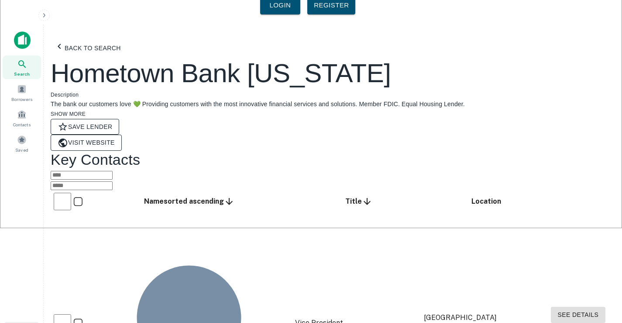
scroll to position [63, 0]
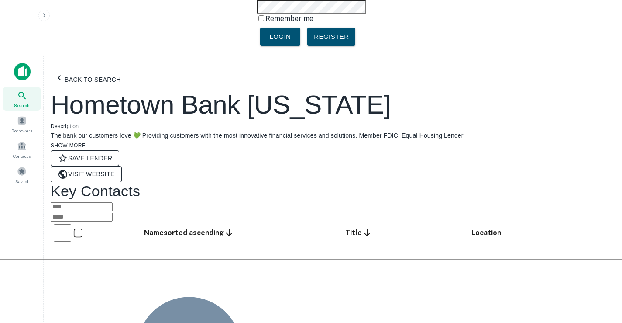
click at [122, 166] on link "Visit Website" at bounding box center [86, 174] width 71 height 16
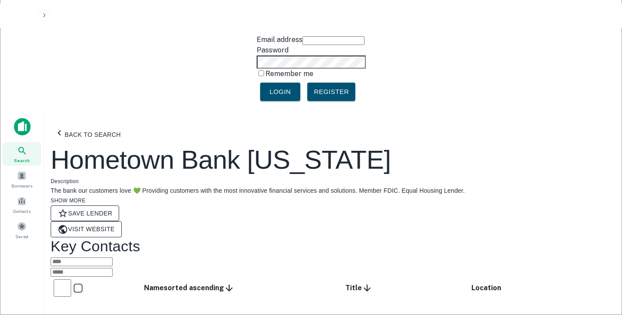
scroll to position [0, 0]
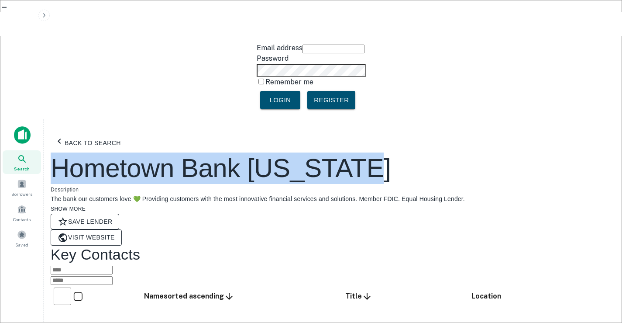
drag, startPoint x: 111, startPoint y: 74, endPoint x: 59, endPoint y: 73, distance: 51.6
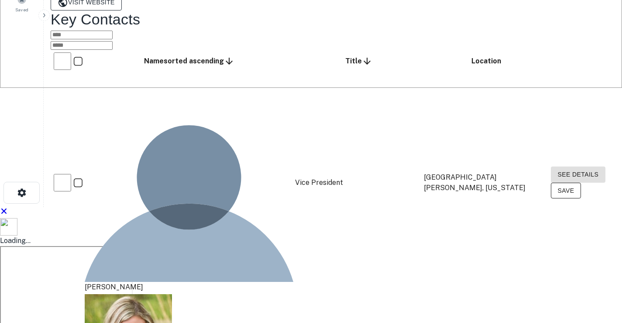
scroll to position [224, 0]
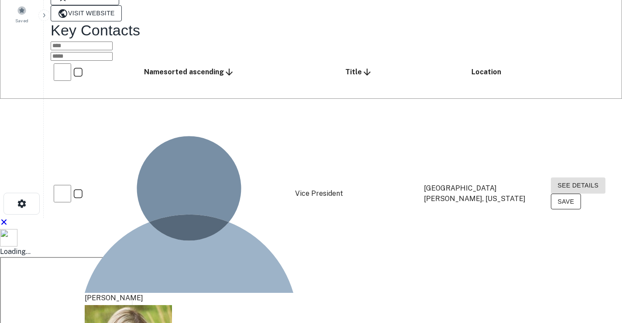
drag, startPoint x: 128, startPoint y: 123, endPoint x: 150, endPoint y: 122, distance: 21.8
drag, startPoint x: 182, startPoint y: 121, endPoint x: 199, endPoint y: 121, distance: 16.6
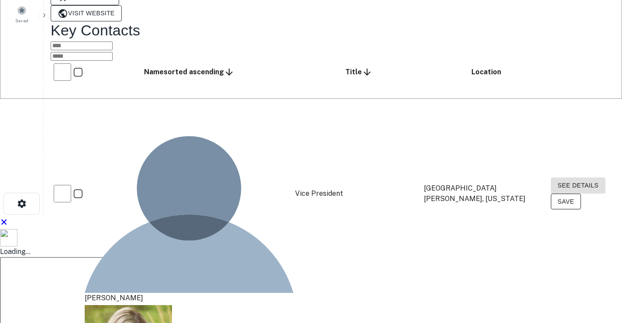
click at [551, 177] on button "See Details" at bounding box center [578, 185] width 55 height 16
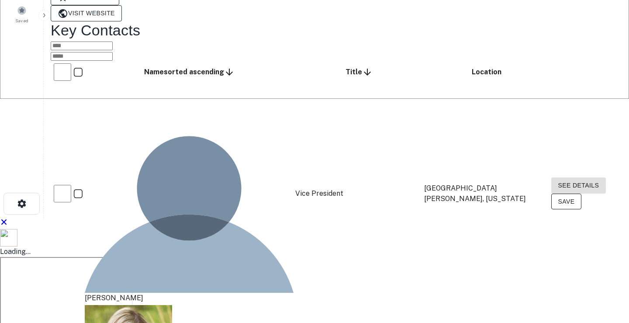
drag, startPoint x: 269, startPoint y: 156, endPoint x: 191, endPoint y: 157, distance: 77.3
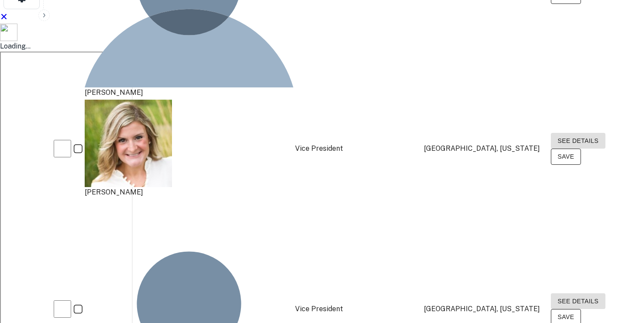
scroll to position [442, 0]
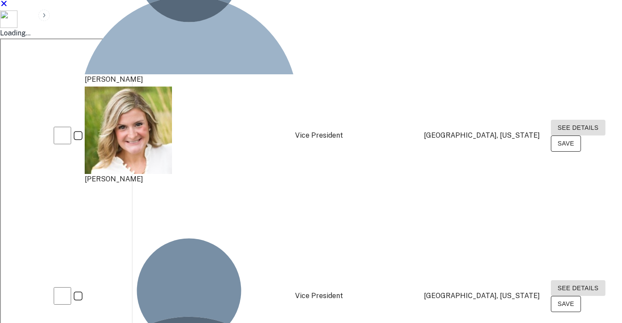
drag, startPoint x: 137, startPoint y: 227, endPoint x: 157, endPoint y: 226, distance: 19.7
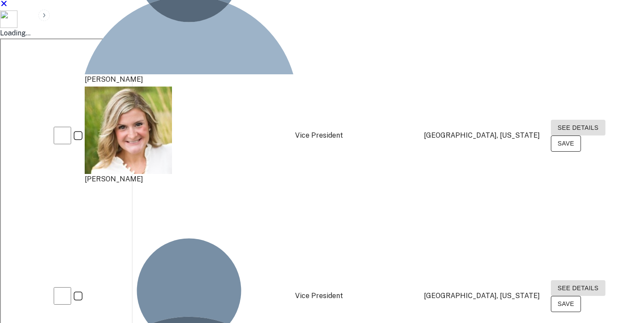
drag, startPoint x: 230, startPoint y: 227, endPoint x: 269, endPoint y: 228, distance: 39.3
drag, startPoint x: 417, startPoint y: 228, endPoint x: 401, endPoint y: 229, distance: 16.2
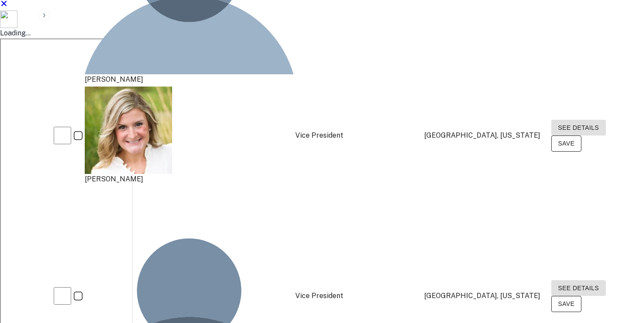
drag, startPoint x: 304, startPoint y: 154, endPoint x: 175, endPoint y: 150, distance: 128.5
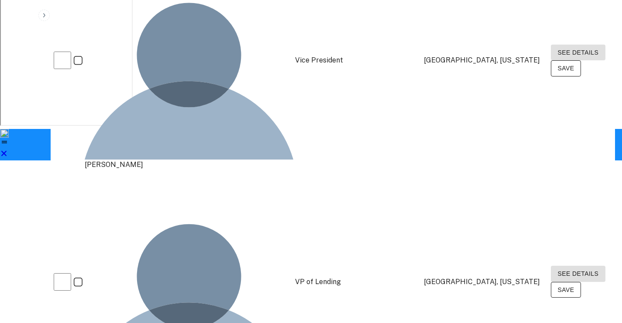
scroll to position [705, 0]
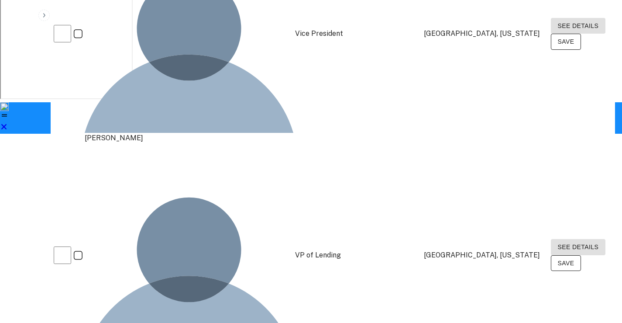
drag, startPoint x: 113, startPoint y: 210, endPoint x: 159, endPoint y: 211, distance: 46.3
drag, startPoint x: 265, startPoint y: 211, endPoint x: 273, endPoint y: 209, distance: 7.7
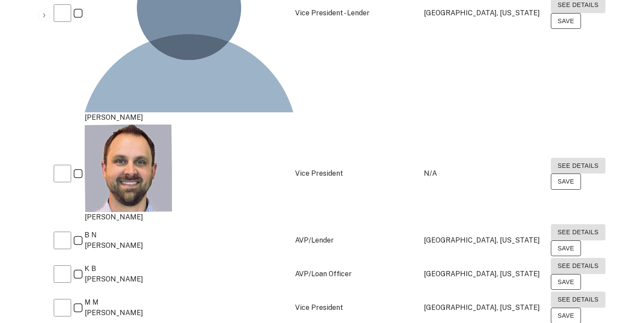
scroll to position [1316, 0]
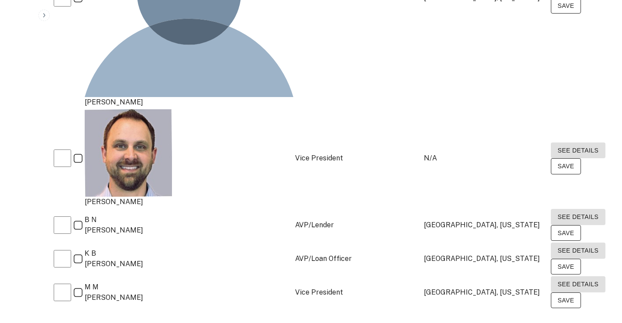
drag, startPoint x: 601, startPoint y: 302, endPoint x: 597, endPoint y: 298, distance: 5.6
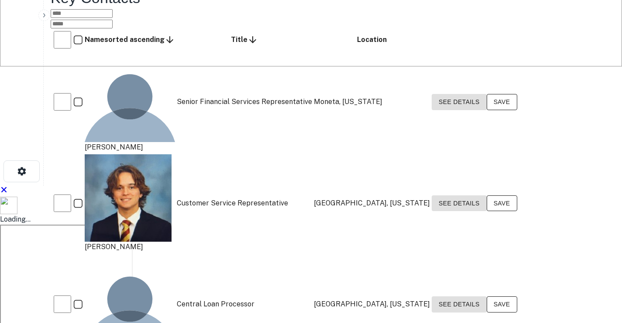
scroll to position [262, 0]
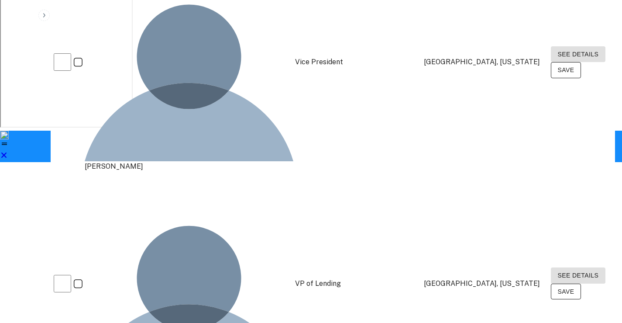
scroll to position [680, 0]
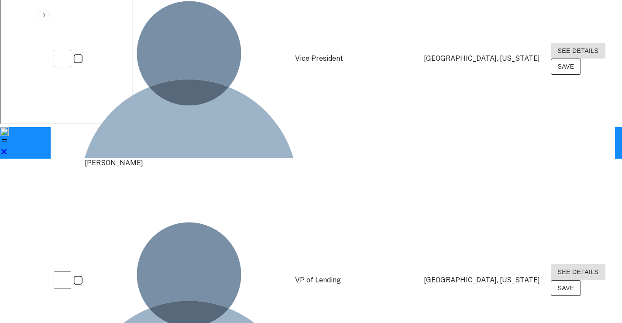
drag, startPoint x: 492, startPoint y: 237, endPoint x: 401, endPoint y: 235, distance: 91.8
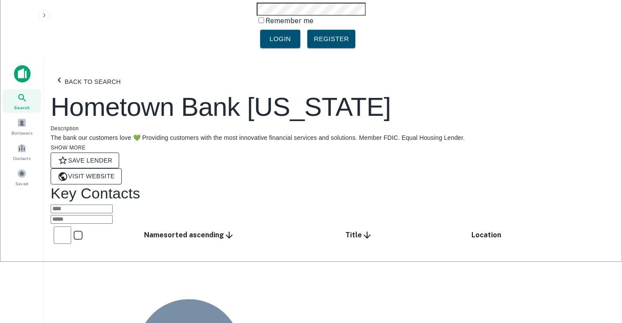
scroll to position [87, 0]
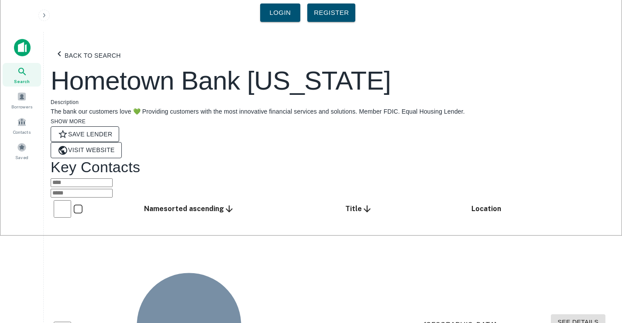
drag, startPoint x: 177, startPoint y: 172, endPoint x: 167, endPoint y: 178, distance: 11.5
click at [551, 314] on button "See Details" at bounding box center [578, 322] width 55 height 16
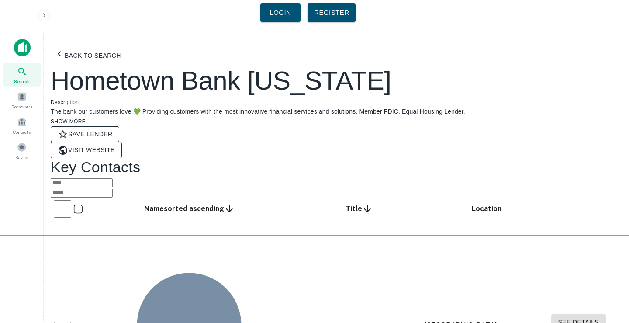
drag, startPoint x: 275, startPoint y: 155, endPoint x: 192, endPoint y: 152, distance: 82.6
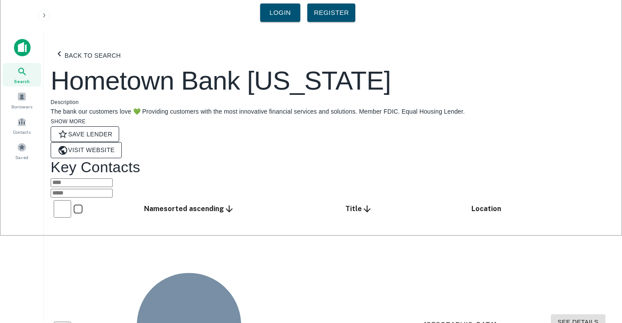
drag, startPoint x: 147, startPoint y: 206, endPoint x: 165, endPoint y: 203, distance: 18.1
drag, startPoint x: 224, startPoint y: 203, endPoint x: 200, endPoint y: 201, distance: 24.1
click at [551, 314] on button "See Details" at bounding box center [578, 322] width 55 height 16
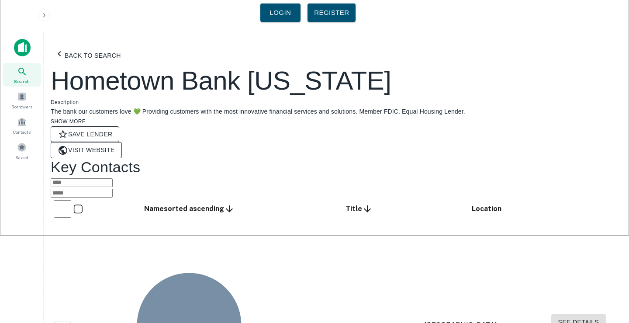
drag, startPoint x: 287, startPoint y: 157, endPoint x: 190, endPoint y: 149, distance: 96.9
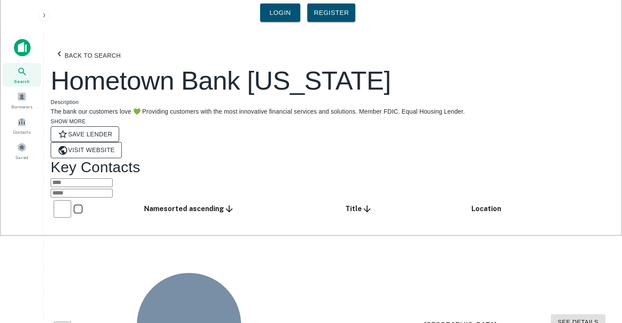
drag, startPoint x: 399, startPoint y: 188, endPoint x: 401, endPoint y: 204, distance: 15.4
drag, startPoint x: 475, startPoint y: 177, endPoint x: 394, endPoint y: 180, distance: 81.3
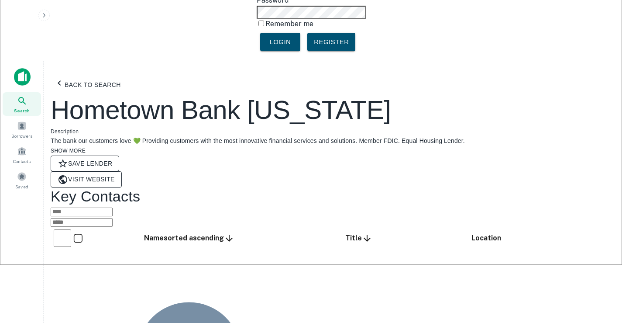
scroll to position [0, 0]
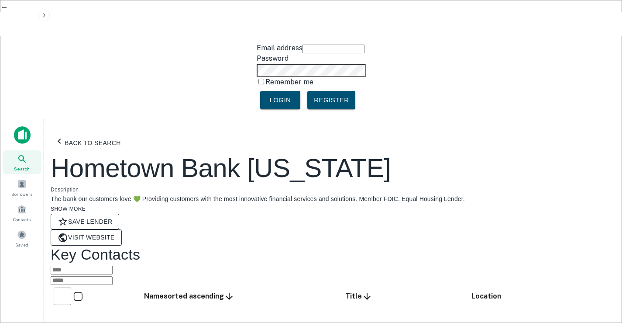
click at [83, 133] on button "Back to search" at bounding box center [88, 142] width 74 height 19
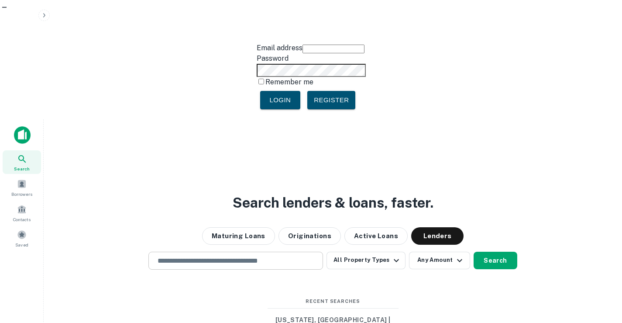
click at [201, 256] on input "text" at bounding box center [235, 261] width 167 height 10
paste input "**********"
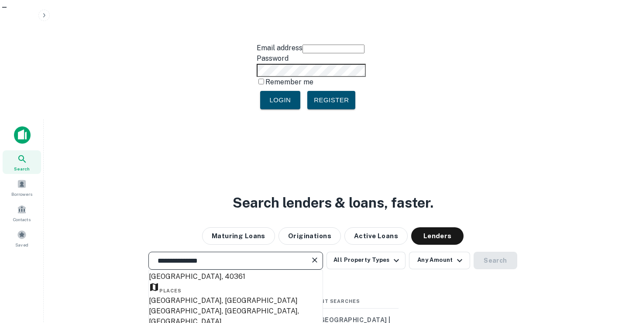
scroll to position [87, 0]
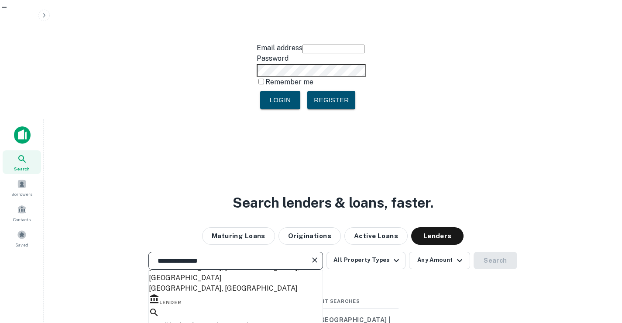
click at [404, 234] on div "**********" at bounding box center [333, 301] width 565 height 323
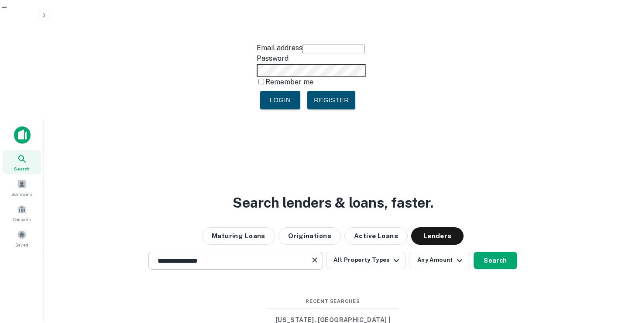
click at [223, 256] on input "**********" at bounding box center [229, 261] width 154 height 10
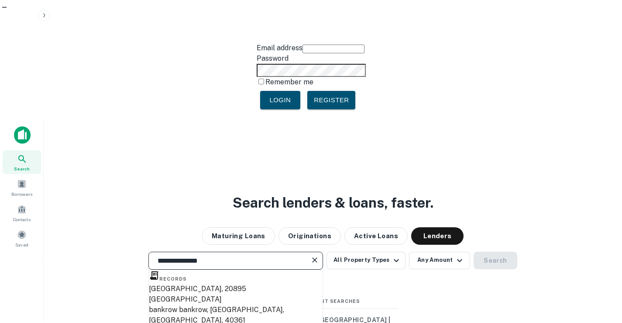
paste input "*"
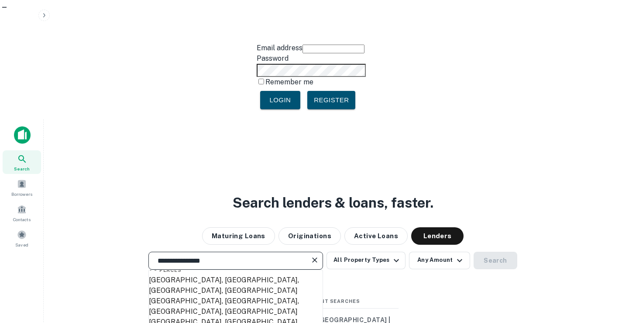
scroll to position [44, 0]
type input "**********"
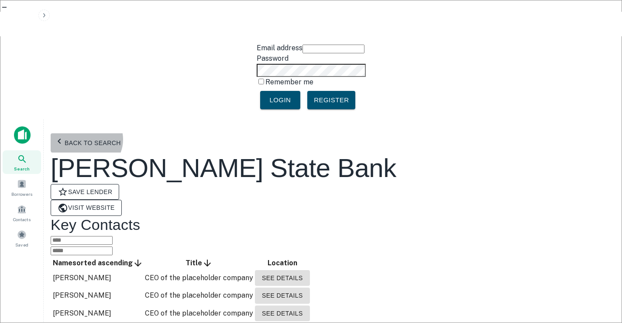
click at [95, 133] on button "Back to search" at bounding box center [88, 142] width 74 height 19
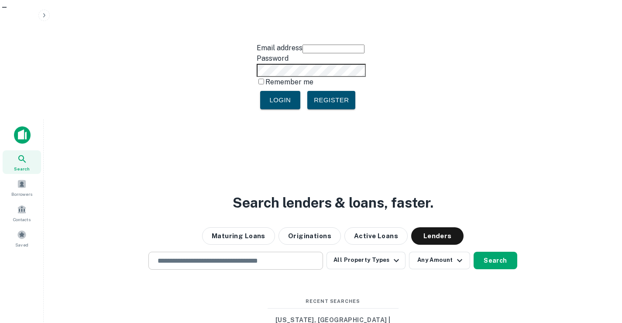
click at [238, 252] on div "​" at bounding box center [236, 261] width 175 height 18
paste input "**********"
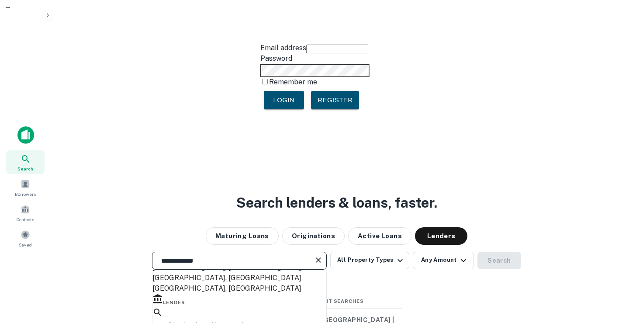
scroll to position [131, 0]
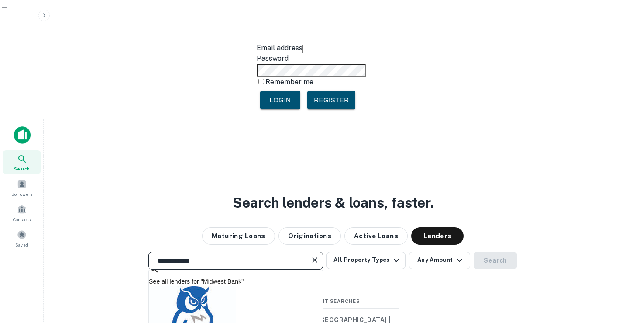
drag, startPoint x: 209, startPoint y: 148, endPoint x: 83, endPoint y: 128, distance: 127.0
click at [88, 140] on div "**********" at bounding box center [333, 301] width 565 height 323
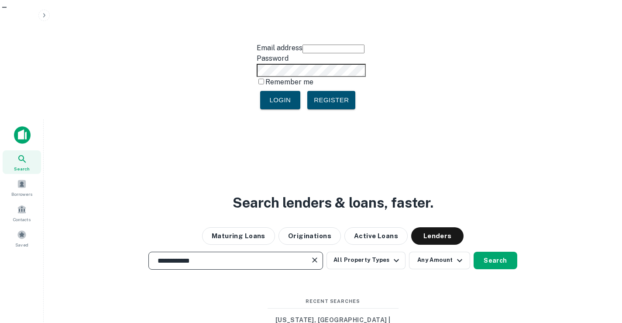
paste input "**********"
click at [268, 256] on input "**********" at bounding box center [229, 261] width 154 height 10
type input "**********"
click at [499, 252] on button "Search" at bounding box center [496, 260] width 44 height 17
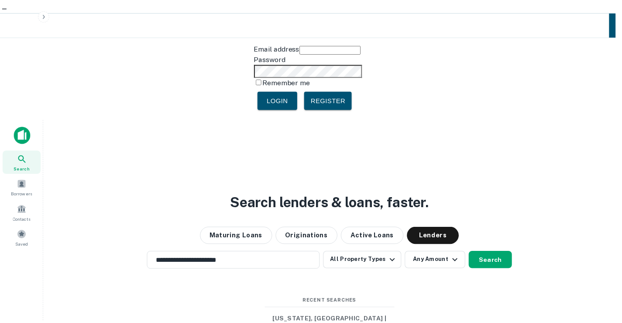
scroll to position [44, 0]
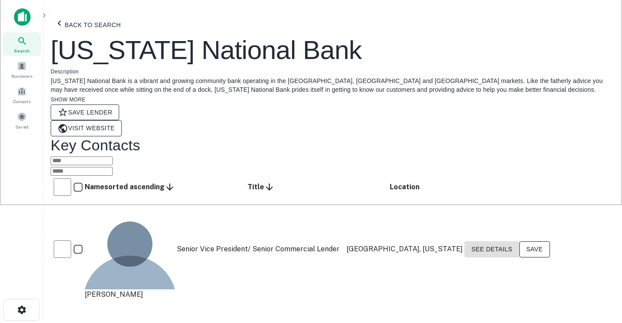
scroll to position [131, 0]
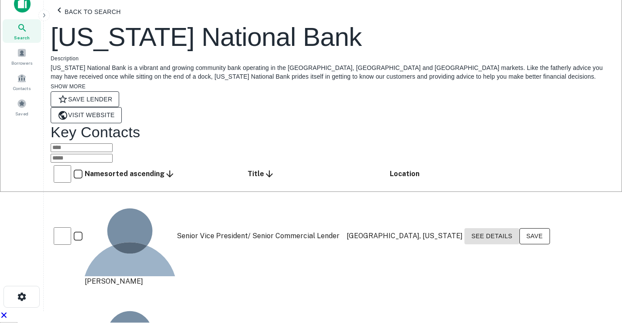
click at [509, 192] on body "Email address Password Remember me Login Register Search Borrowers Contacts Sav…" at bounding box center [311, 30] width 622 height 323
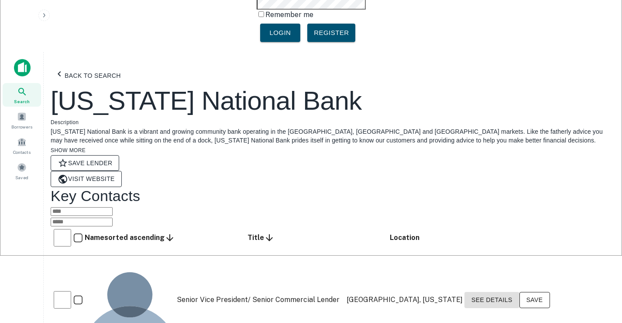
scroll to position [87, 0]
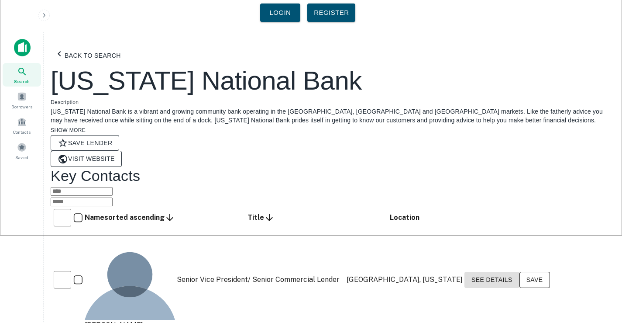
click at [520, 272] on button "See Details" at bounding box center [492, 280] width 55 height 16
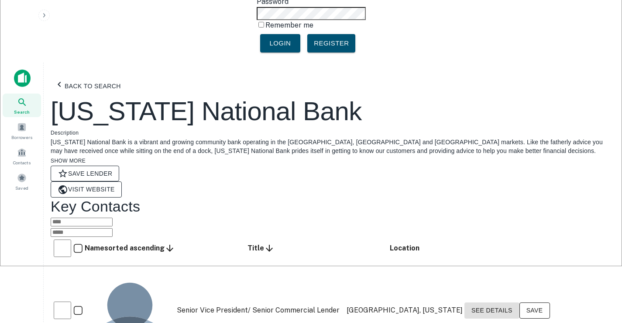
scroll to position [44, 0]
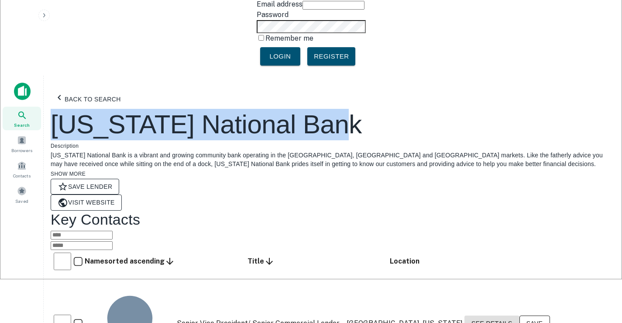
drag, startPoint x: 127, startPoint y: 46, endPoint x: 56, endPoint y: 48, distance: 70.8
drag, startPoint x: 169, startPoint y: 242, endPoint x: 161, endPoint y: 242, distance: 8.3
click at [161, 273] on div "[PERSON_NAME]" at bounding box center [130, 323] width 90 height 101
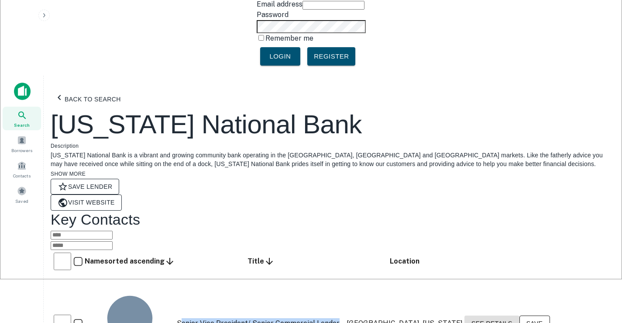
drag, startPoint x: 216, startPoint y: 241, endPoint x: 355, endPoint y: 244, distance: 138.5
click at [346, 273] on td "Senior Vice President/ Senior Commercial Lender" at bounding box center [260, 324] width 169 height 102
click at [229, 273] on td "Senior Vice President/ Senior Commercial Lender" at bounding box center [260, 324] width 169 height 102
drag, startPoint x: 214, startPoint y: 241, endPoint x: 352, endPoint y: 240, distance: 138.0
click at [346, 273] on td "Senior Vice President/ Senior Commercial Lender" at bounding box center [260, 324] width 169 height 102
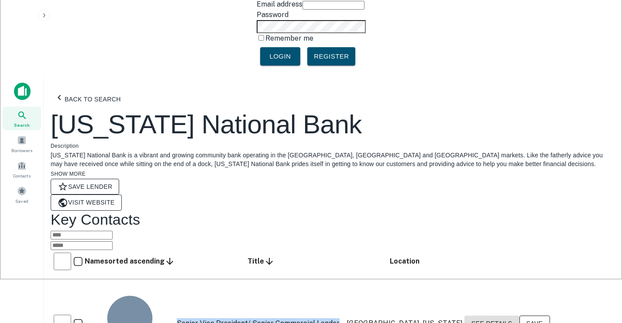
click at [520, 315] on button "See Details" at bounding box center [492, 323] width 55 height 16
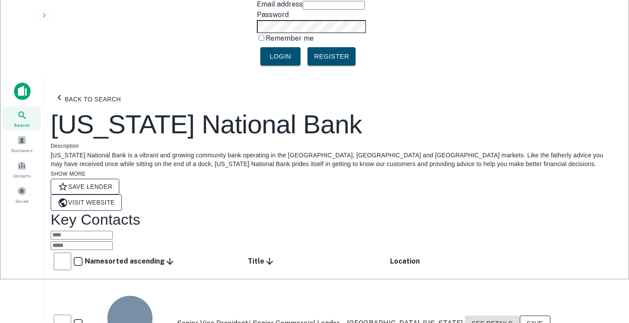
drag, startPoint x: 218, startPoint y: 151, endPoint x: 283, endPoint y: 199, distance: 80.9
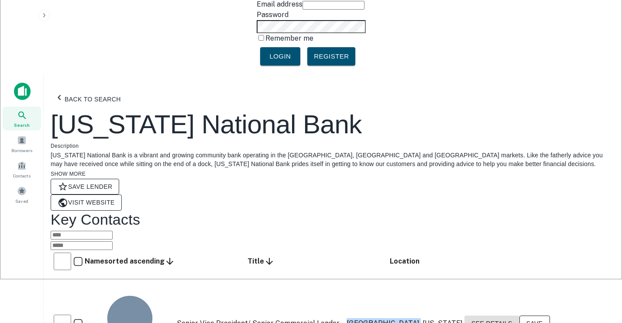
drag, startPoint x: 430, startPoint y: 241, endPoint x: 398, endPoint y: 244, distance: 32.0
click at [392, 273] on td "[GEOGRAPHIC_DATA], [US_STATE]" at bounding box center [404, 324] width 117 height 102
click at [122, 194] on link "Visit Website" at bounding box center [86, 202] width 71 height 16
drag, startPoint x: 126, startPoint y: 262, endPoint x: 161, endPoint y: 269, distance: 36.1
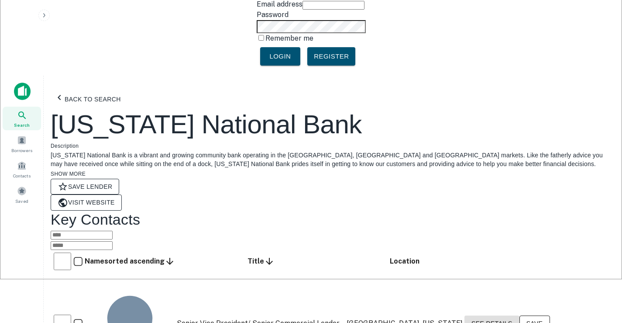
drag, startPoint x: 256, startPoint y: 268, endPoint x: 213, endPoint y: 261, distance: 43.8
click at [520, 315] on button "See Details" at bounding box center [492, 323] width 55 height 16
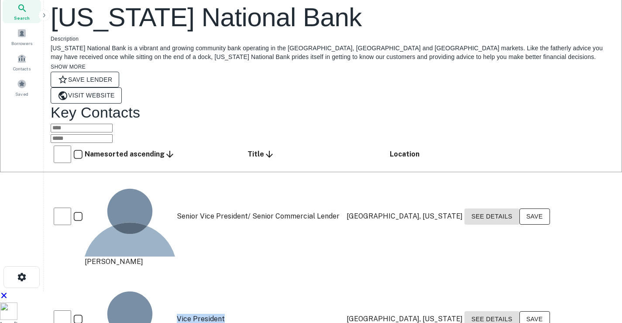
scroll to position [175, 0]
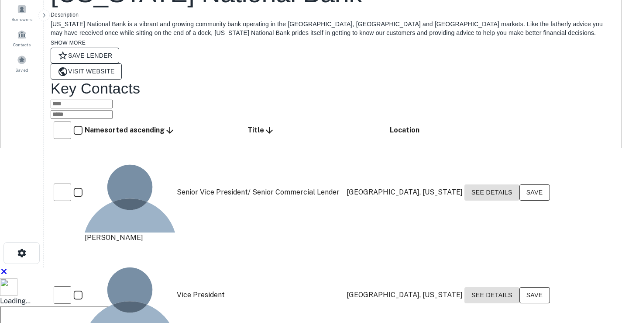
drag, startPoint x: 166, startPoint y: 161, endPoint x: 184, endPoint y: 199, distance: 41.8
drag, startPoint x: 159, startPoint y: 163, endPoint x: 124, endPoint y: 169, distance: 36.0
drag, startPoint x: 214, startPoint y: 164, endPoint x: 344, endPoint y: 160, distance: 130.2
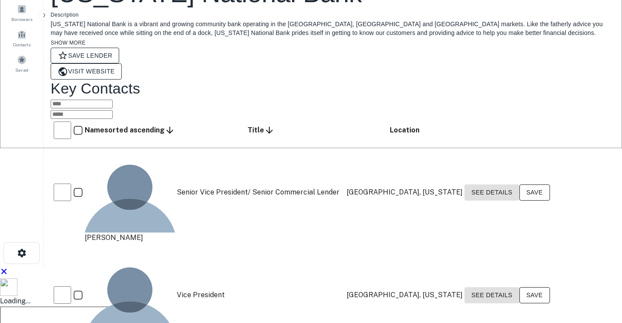
drag, startPoint x: 397, startPoint y: 165, endPoint x: 464, endPoint y: 168, distance: 67.3
click at [520, 184] on button "See Details" at bounding box center [492, 192] width 55 height 16
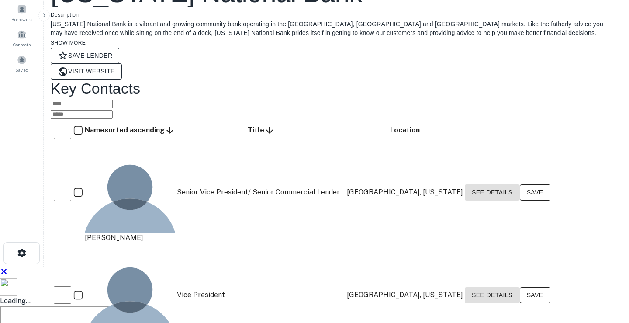
drag, startPoint x: 296, startPoint y: 154, endPoint x: 195, endPoint y: 159, distance: 100.6
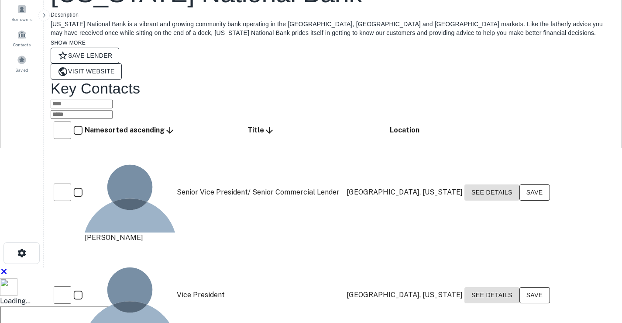
drag, startPoint x: 142, startPoint y: 276, endPoint x: 156, endPoint y: 274, distance: 14.5
drag, startPoint x: 214, startPoint y: 273, endPoint x: 286, endPoint y: 272, distance: 71.6
drag, startPoint x: 395, startPoint y: 275, endPoint x: 466, endPoint y: 271, distance: 70.8
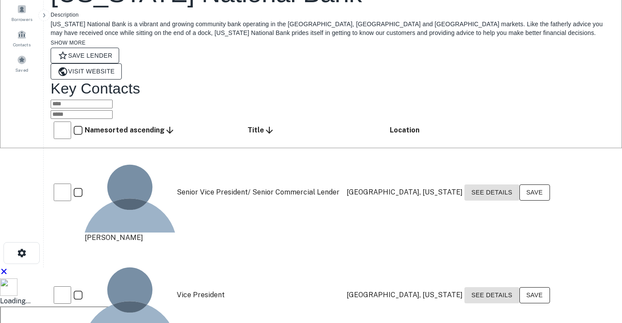
click at [520, 200] on button "See Details" at bounding box center [492, 192] width 55 height 16
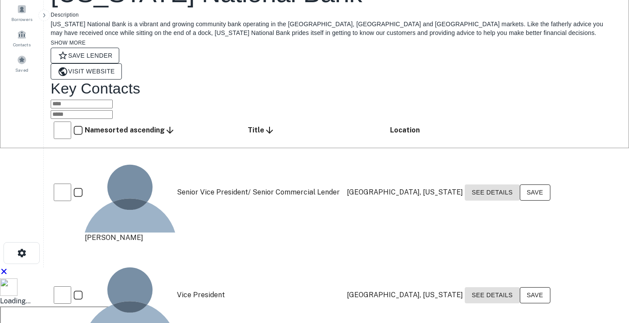
drag, startPoint x: 240, startPoint y: 154, endPoint x: 194, endPoint y: 151, distance: 46.4
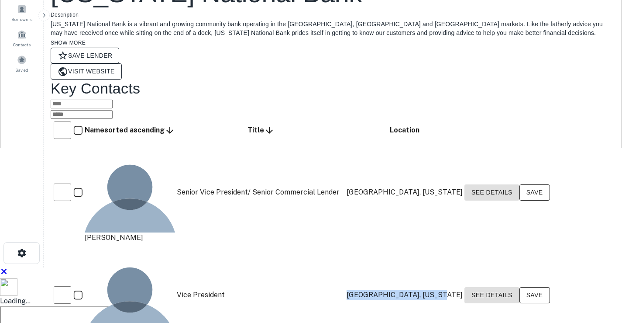
drag, startPoint x: 394, startPoint y: 137, endPoint x: 470, endPoint y: 131, distance: 75.3
click at [463, 244] on td "[GEOGRAPHIC_DATA], [US_STATE]" at bounding box center [404, 295] width 117 height 102
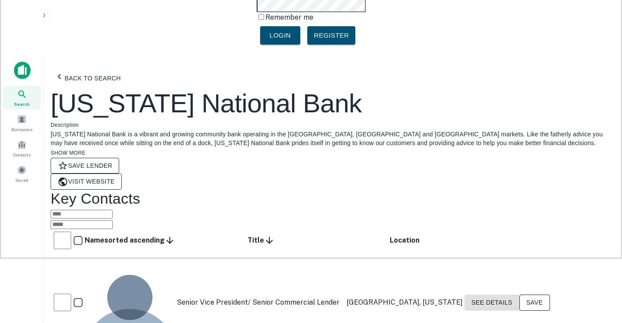
scroll to position [44, 0]
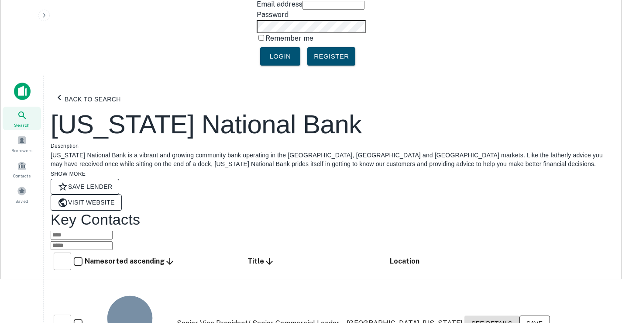
click at [111, 109] on div "[US_STATE] National Bank Description [US_STATE] National Bank is a vibrant and …" at bounding box center [333, 160] width 565 height 102
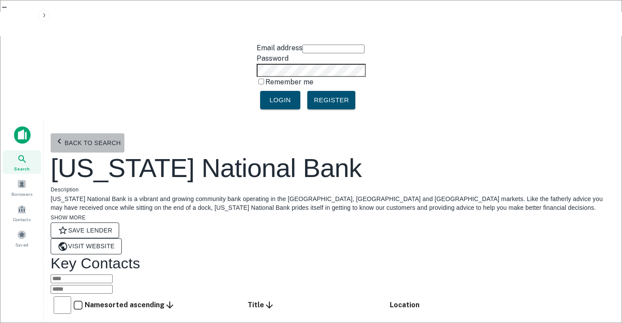
click at [112, 133] on button "Back to search" at bounding box center [88, 142] width 74 height 19
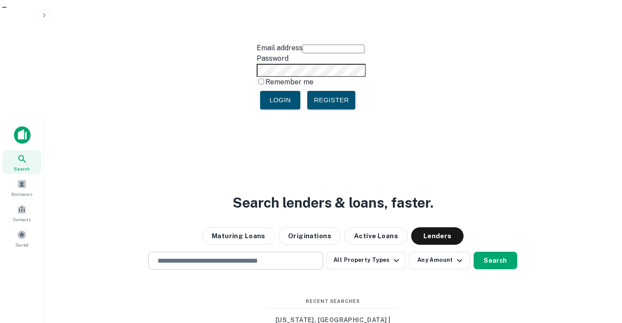
click at [238, 256] on input "text" at bounding box center [235, 261] width 167 height 10
paste input "**********"
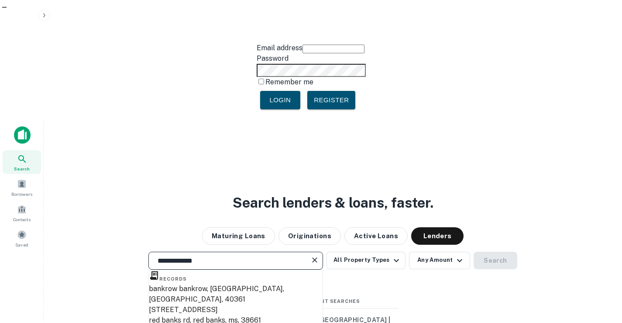
scroll to position [44, 0]
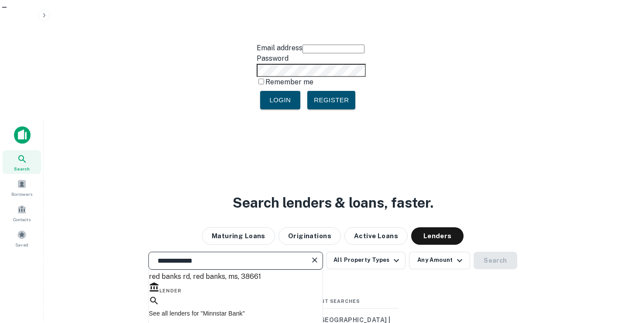
type input "**********"
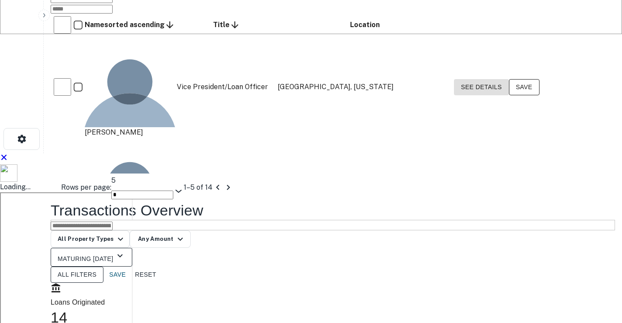
scroll to position [294, 0]
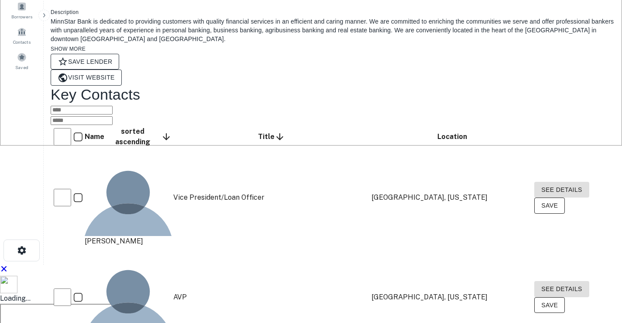
scroll to position [181, 0]
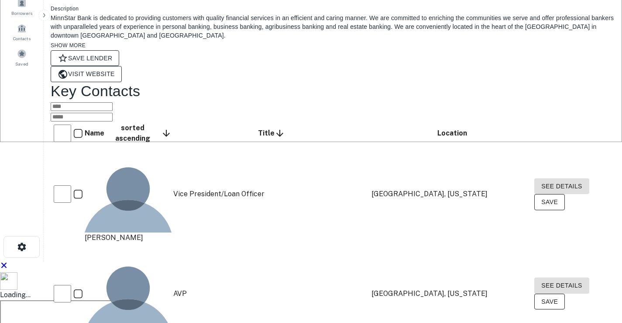
click at [343, 100] on div "​ ​" at bounding box center [333, 110] width 565 height 21
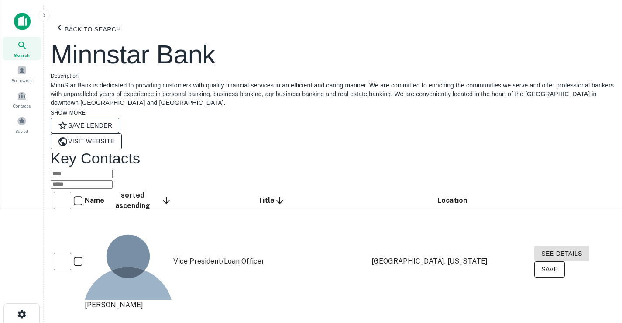
scroll to position [93, 0]
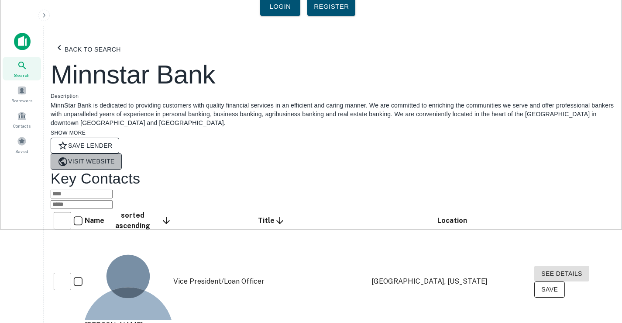
click at [122, 153] on link "Visit Website" at bounding box center [86, 161] width 71 height 16
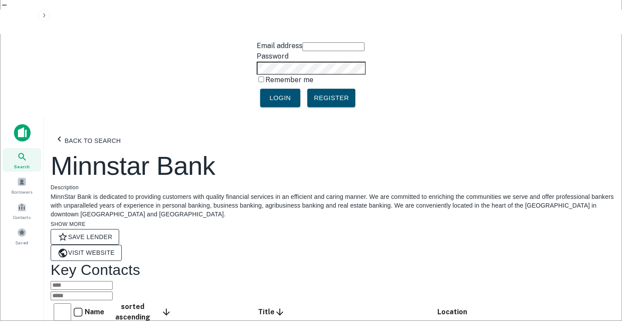
scroll to position [0, 0]
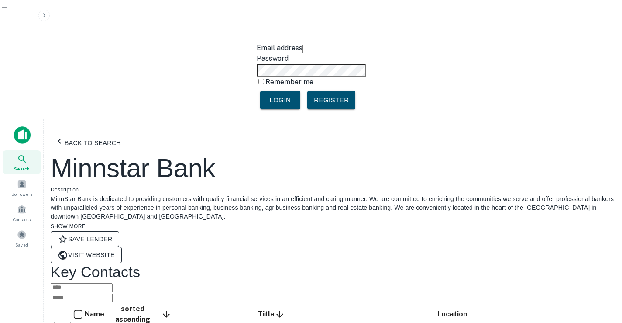
click at [106, 133] on button "Back to search" at bounding box center [88, 142] width 74 height 19
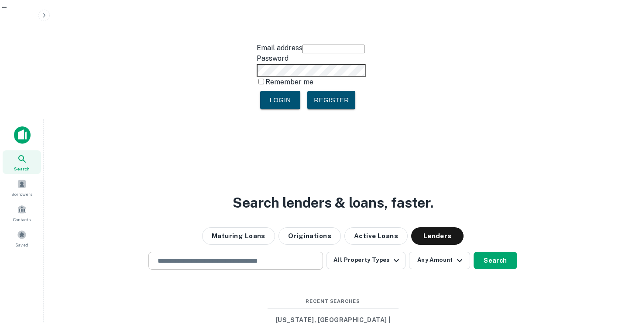
click at [228, 256] on input "text" at bounding box center [235, 261] width 167 height 10
paste input "**********"
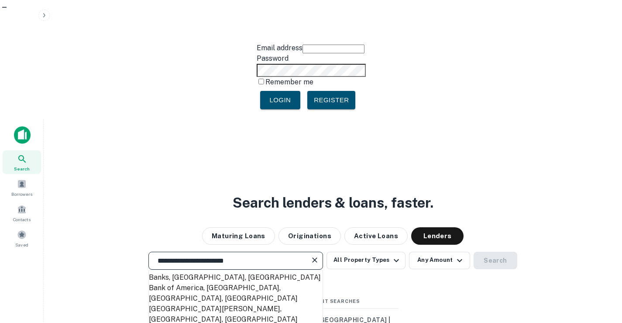
scroll to position [87, 0]
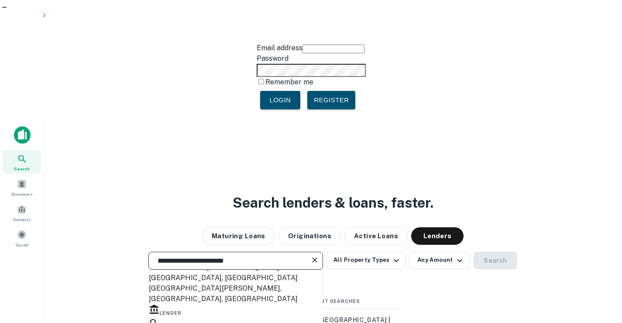
type input "**********"
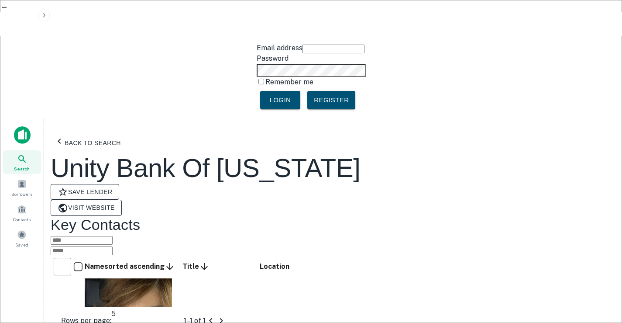
click at [122, 200] on link "Visit Website" at bounding box center [86, 208] width 71 height 16
click at [105, 133] on button "Back to search" at bounding box center [88, 142] width 74 height 19
click at [98, 133] on button "Back to search" at bounding box center [88, 142] width 74 height 19
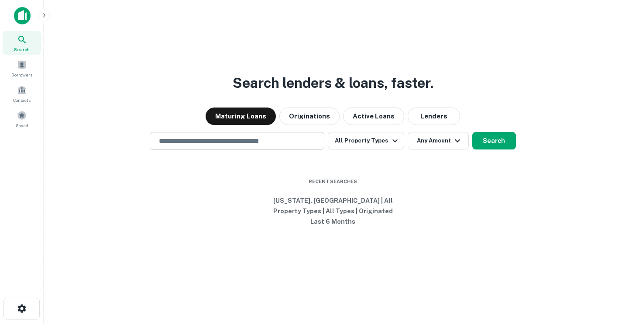
click at [210, 146] on input "text" at bounding box center [237, 141] width 167 height 10
paste input "**********"
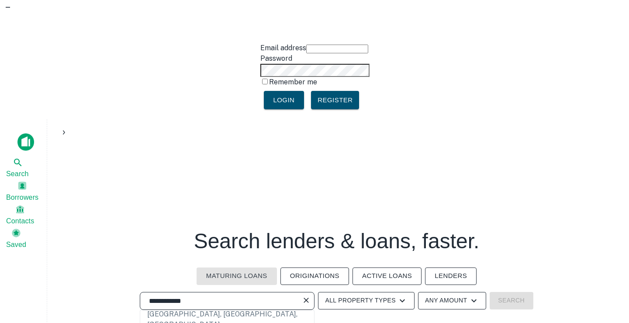
scroll to position [101, 0]
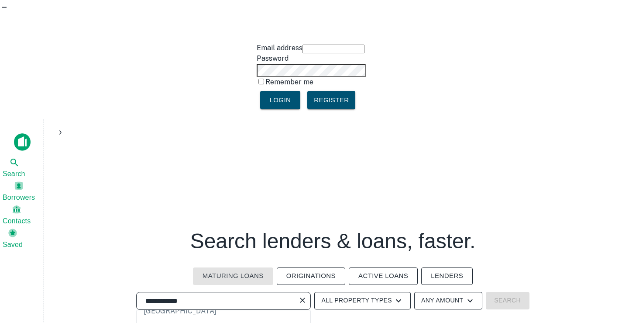
drag, startPoint x: 204, startPoint y: 180, endPoint x: 43, endPoint y: 171, distance: 160.5
click at [43, 171] on div "**********" at bounding box center [311, 280] width 622 height 323
paste input "***"
type input "**********"
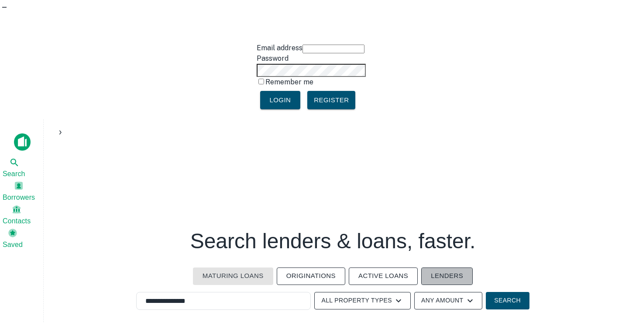
click at [452, 267] on button "Lenders" at bounding box center [448, 275] width 52 height 17
click at [501, 292] on button "Search" at bounding box center [508, 300] width 44 height 17
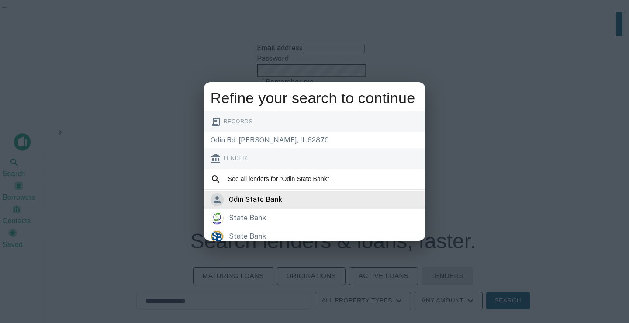
scroll to position [44, 0]
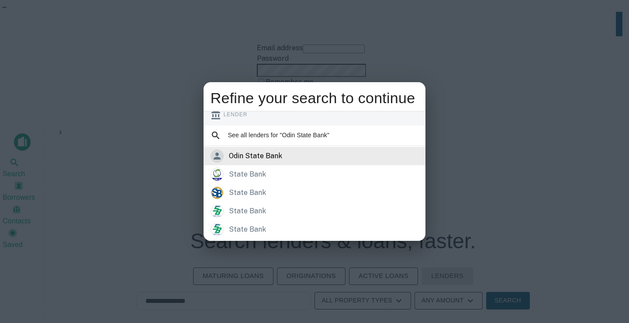
click at [307, 159] on div "odin state bank" at bounding box center [315, 155] width 208 height 13
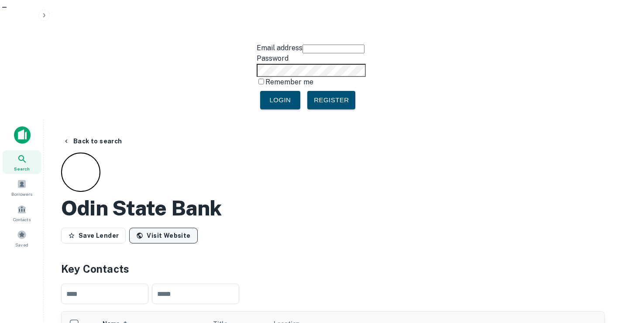
click at [179, 228] on link "Visit Website" at bounding box center [163, 236] width 68 height 16
click at [93, 133] on button "Back to search" at bounding box center [92, 141] width 66 height 16
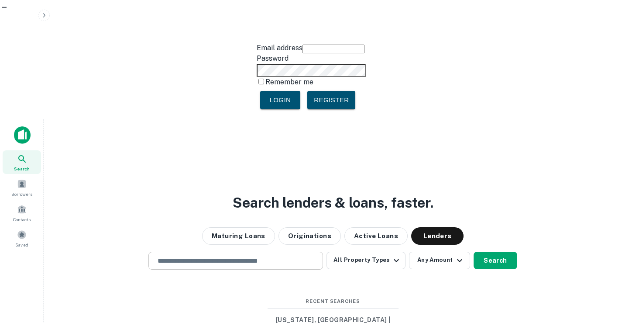
click at [237, 256] on input "text" at bounding box center [235, 261] width 167 height 10
paste input "**********"
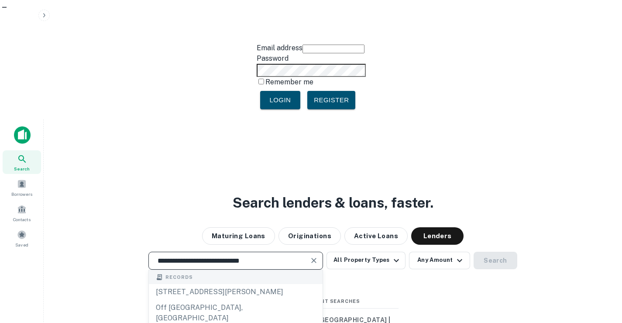
type input "**********"
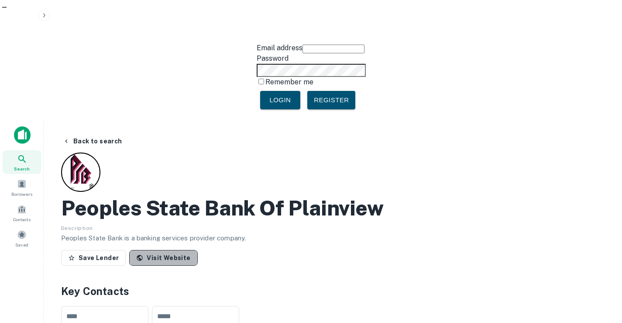
click at [169, 250] on link "Visit Website" at bounding box center [163, 258] width 68 height 16
click at [100, 133] on button "Back to search" at bounding box center [92, 141] width 66 height 16
